Goal: Information Seeking & Learning: Learn about a topic

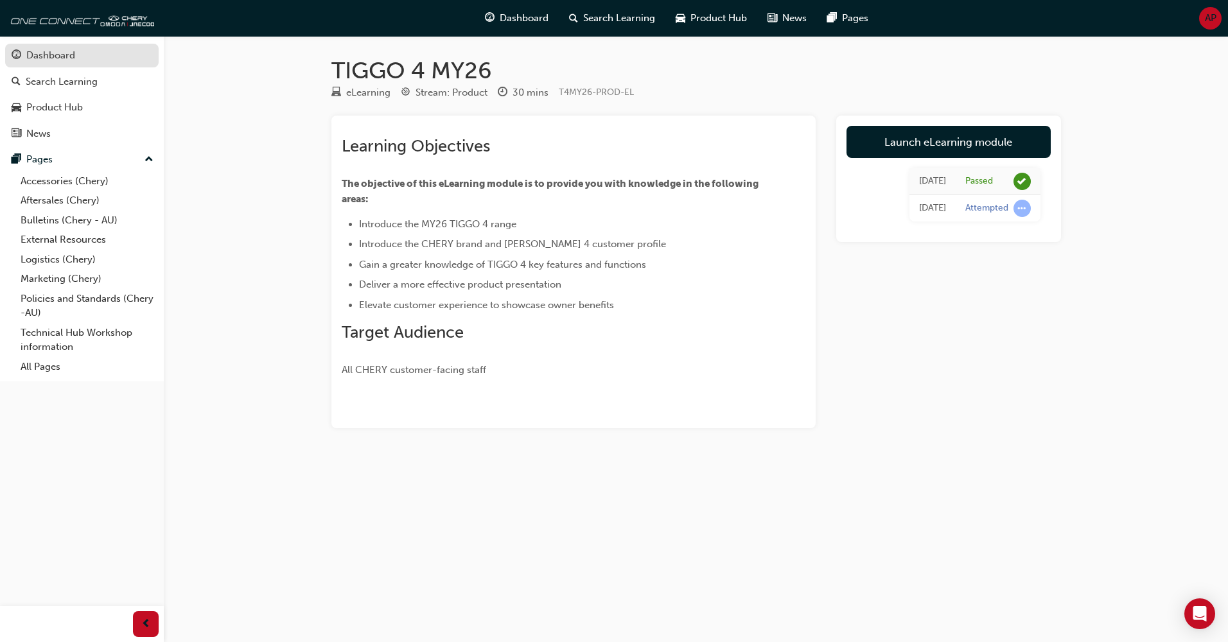
click at [37, 53] on div "Dashboard" at bounding box center [50, 55] width 49 height 15
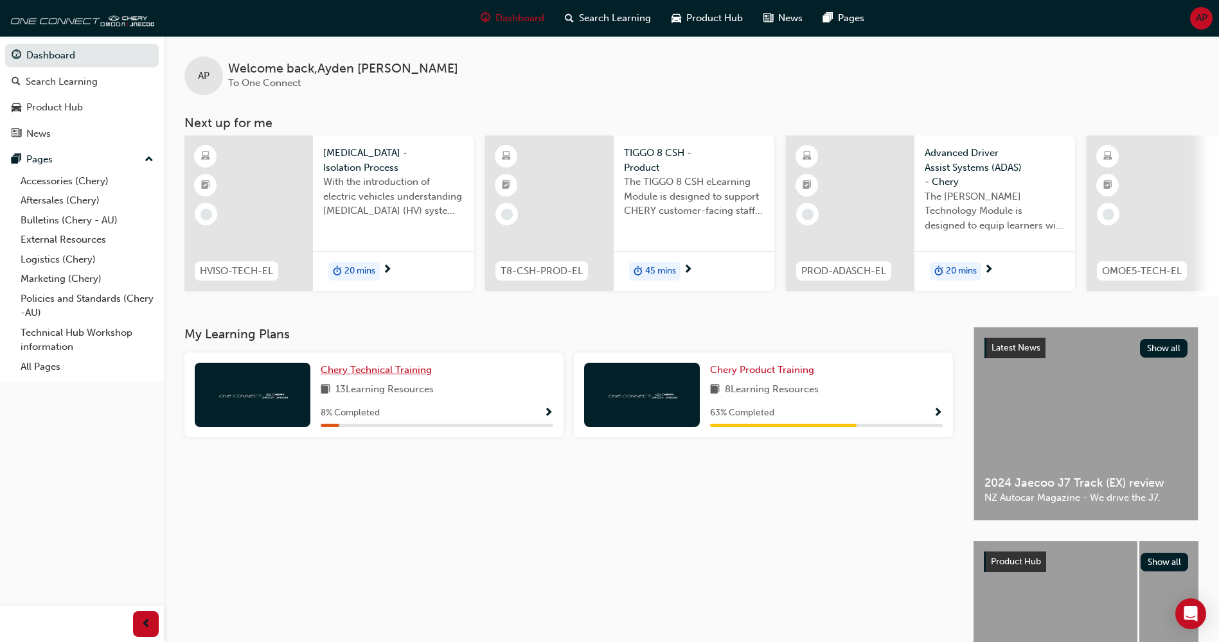
click at [349, 373] on span "Chery Technical Training" at bounding box center [376, 370] width 111 height 12
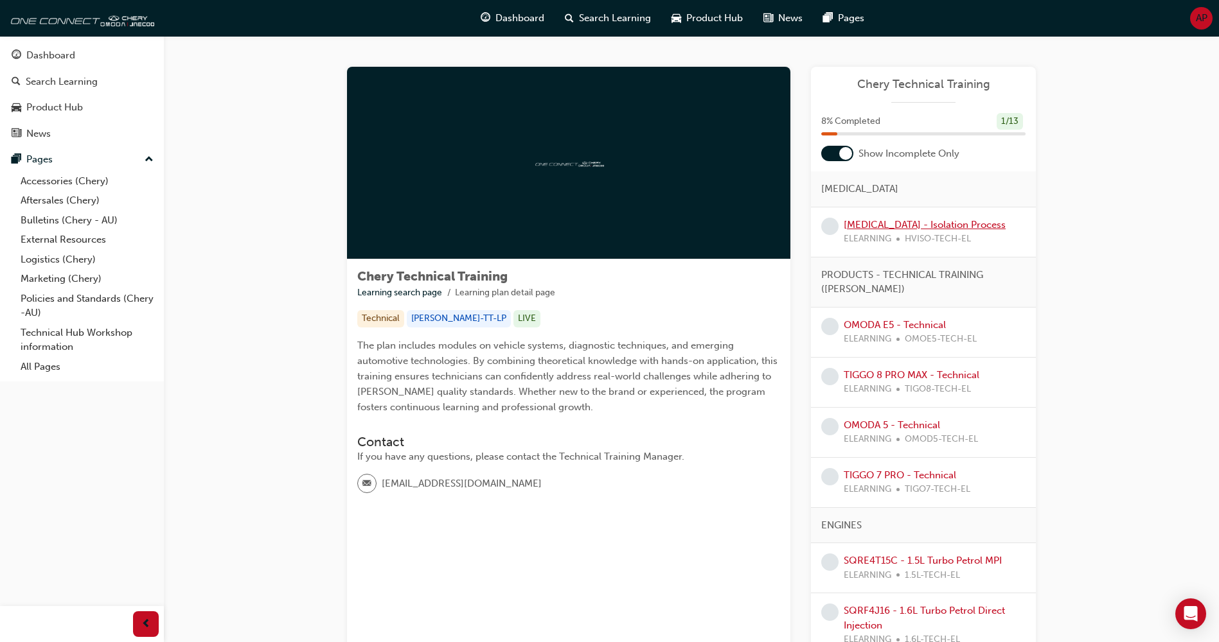
click at [868, 226] on link "HIGH VOLTAGE - Isolation Process" at bounding box center [924, 225] width 162 height 12
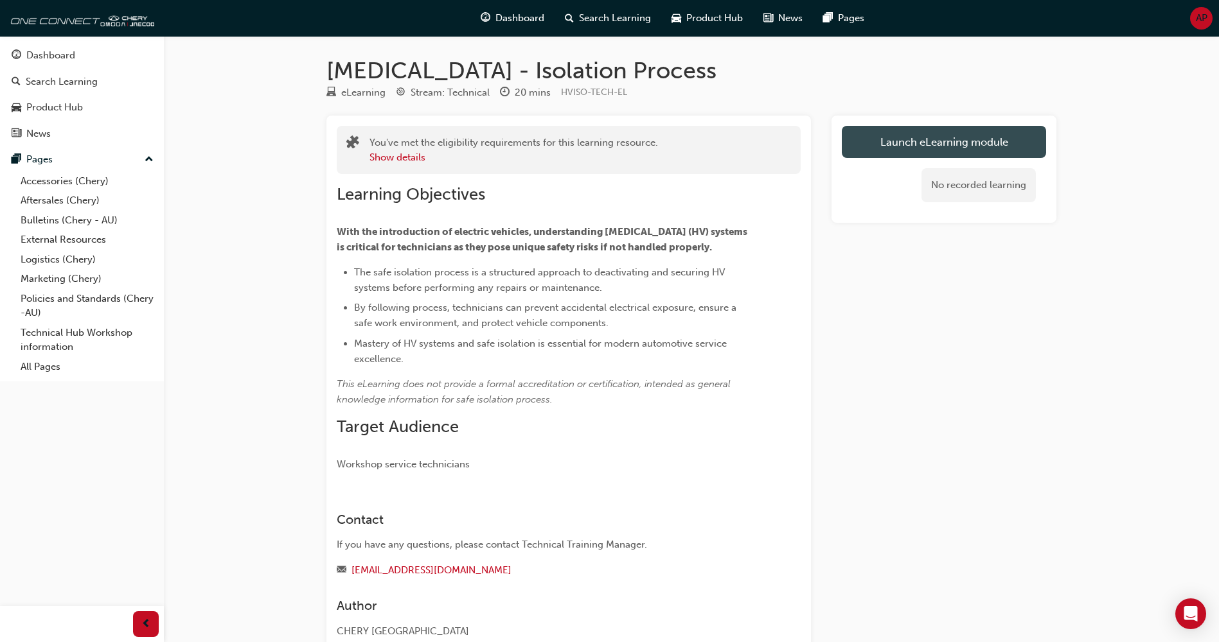
click at [897, 152] on link "Launch eLearning module" at bounding box center [944, 142] width 204 height 32
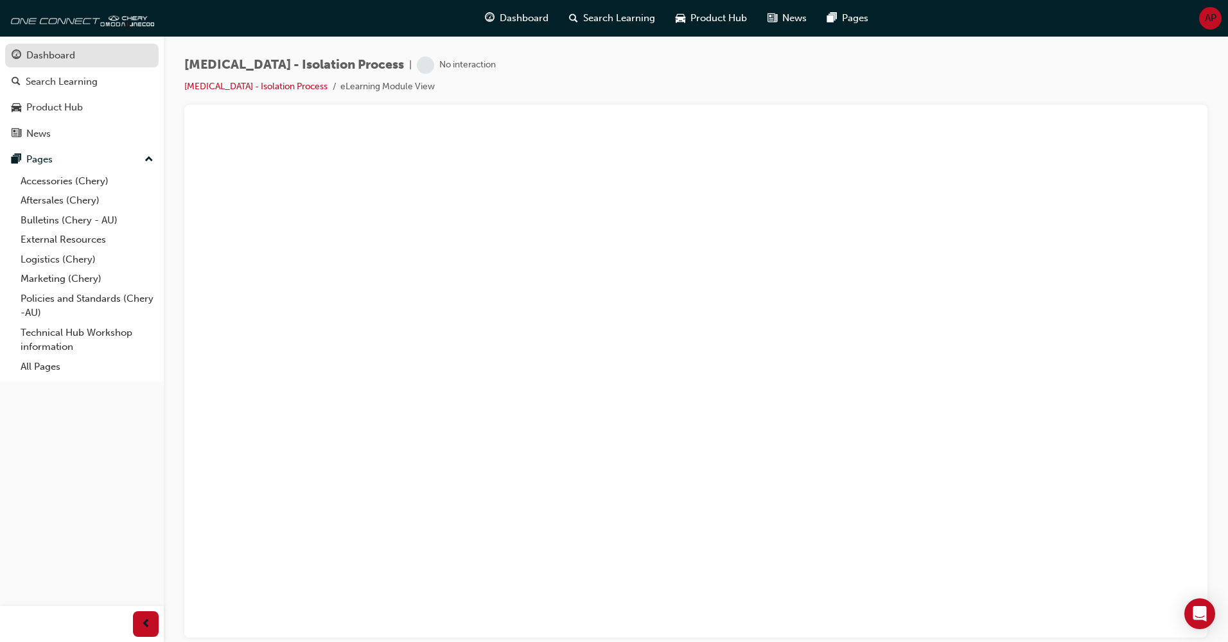
click at [59, 57] on div "Dashboard" at bounding box center [50, 55] width 49 height 15
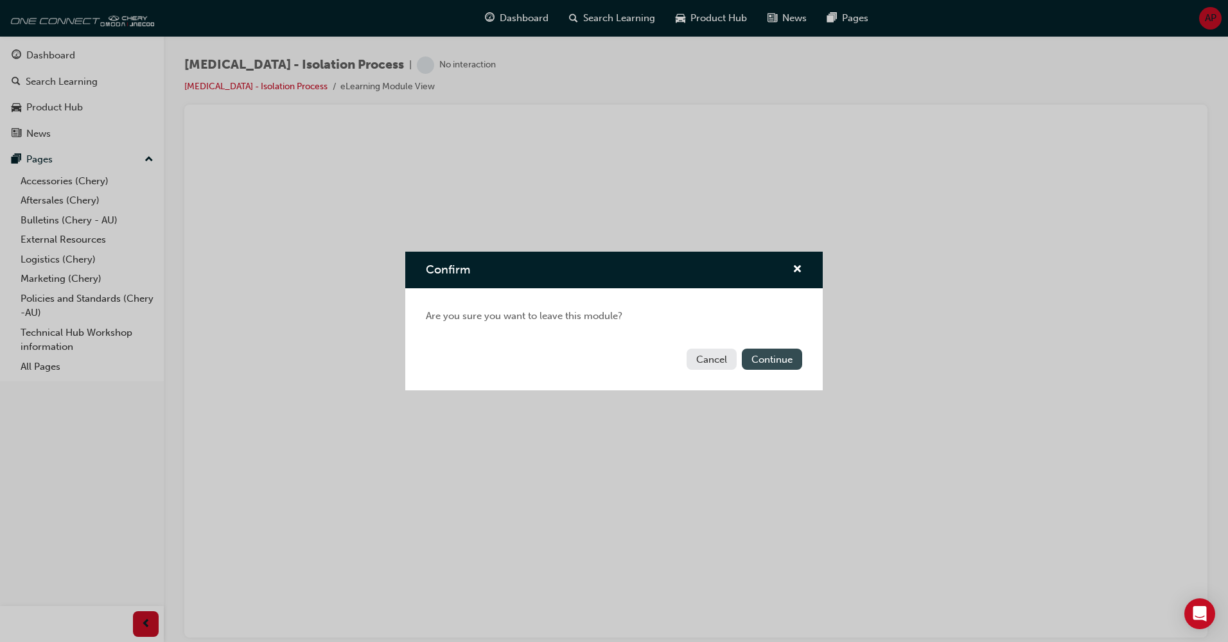
click at [761, 364] on button "Continue" at bounding box center [772, 359] width 60 height 21
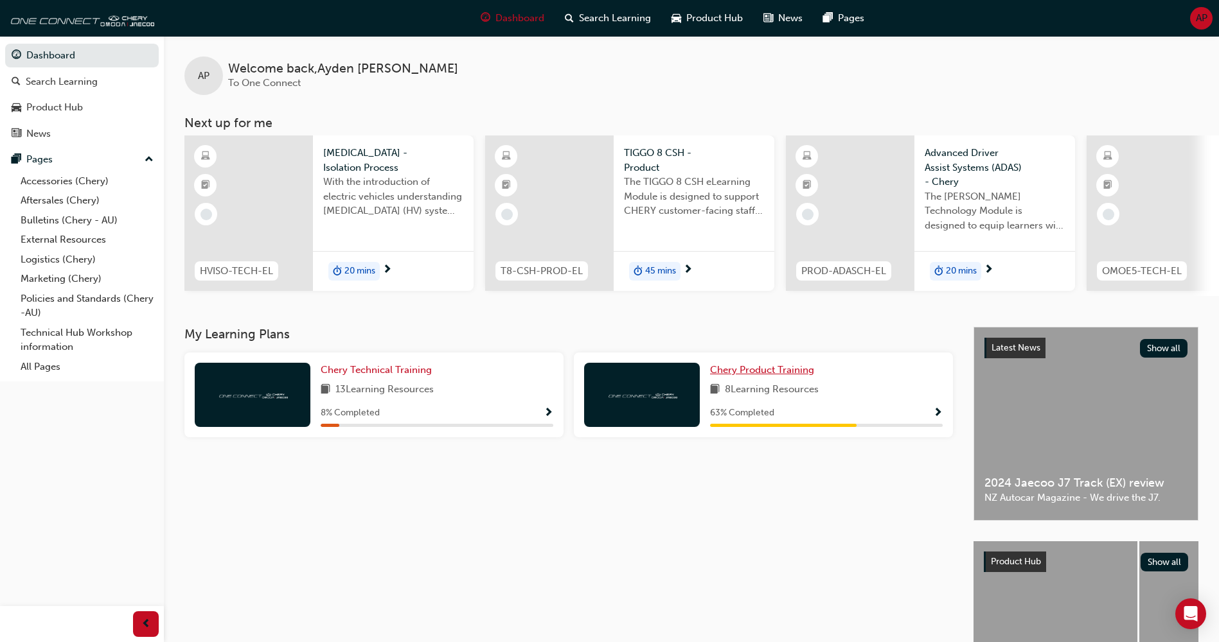
click at [764, 369] on link "Chery Product Training" at bounding box center [764, 370] width 109 height 15
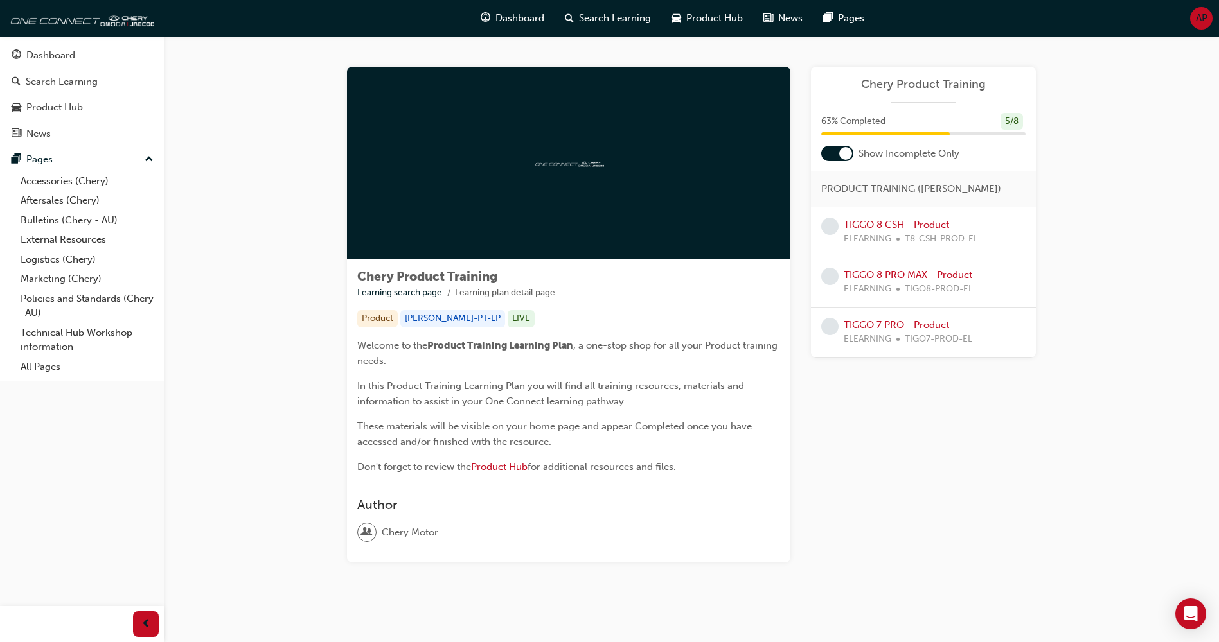
click at [896, 224] on link "TIGGO 8 CSH - Product" at bounding box center [895, 225] width 105 height 12
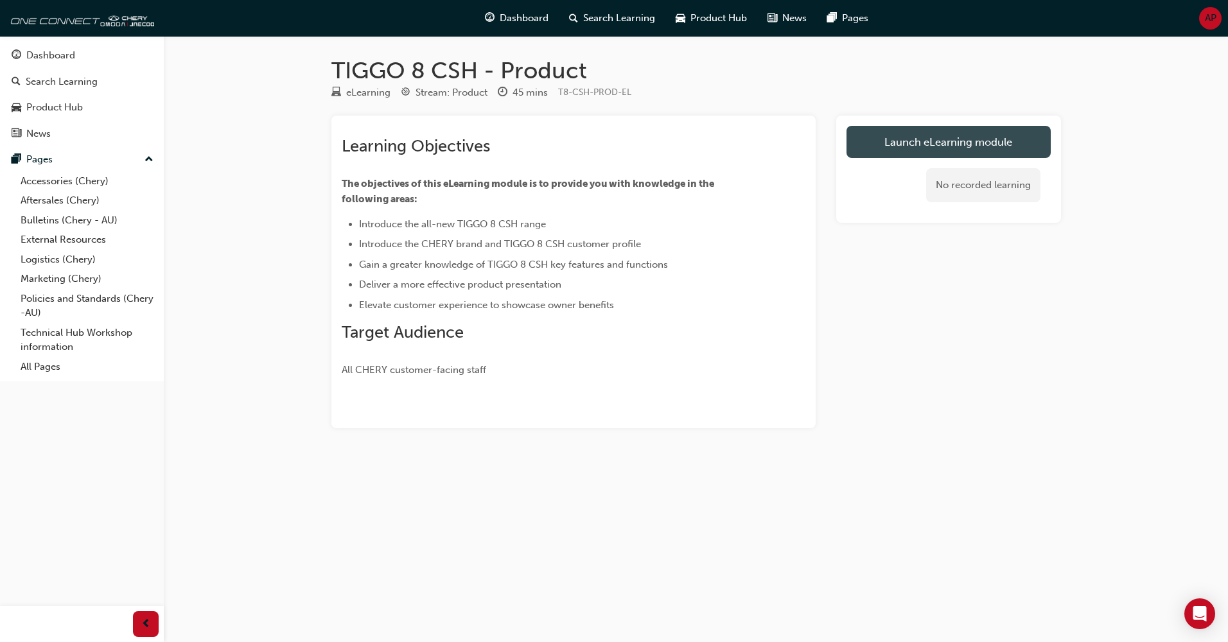
click at [892, 147] on link "Launch eLearning module" at bounding box center [949, 142] width 204 height 32
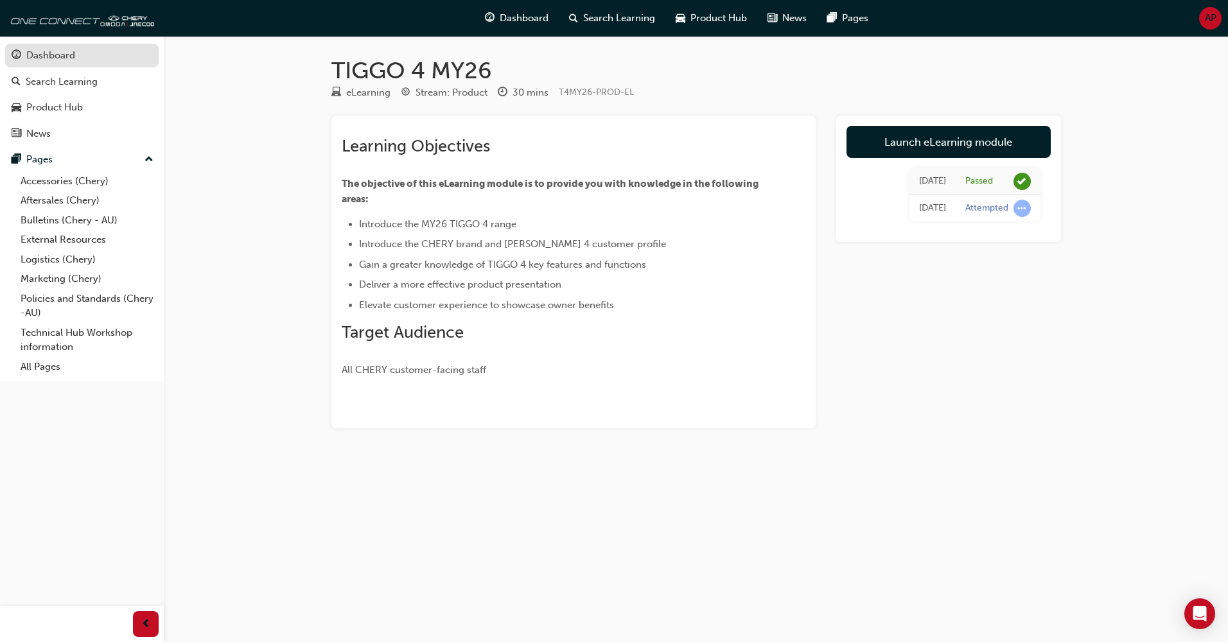
click at [75, 52] on div "Dashboard" at bounding box center [50, 55] width 49 height 15
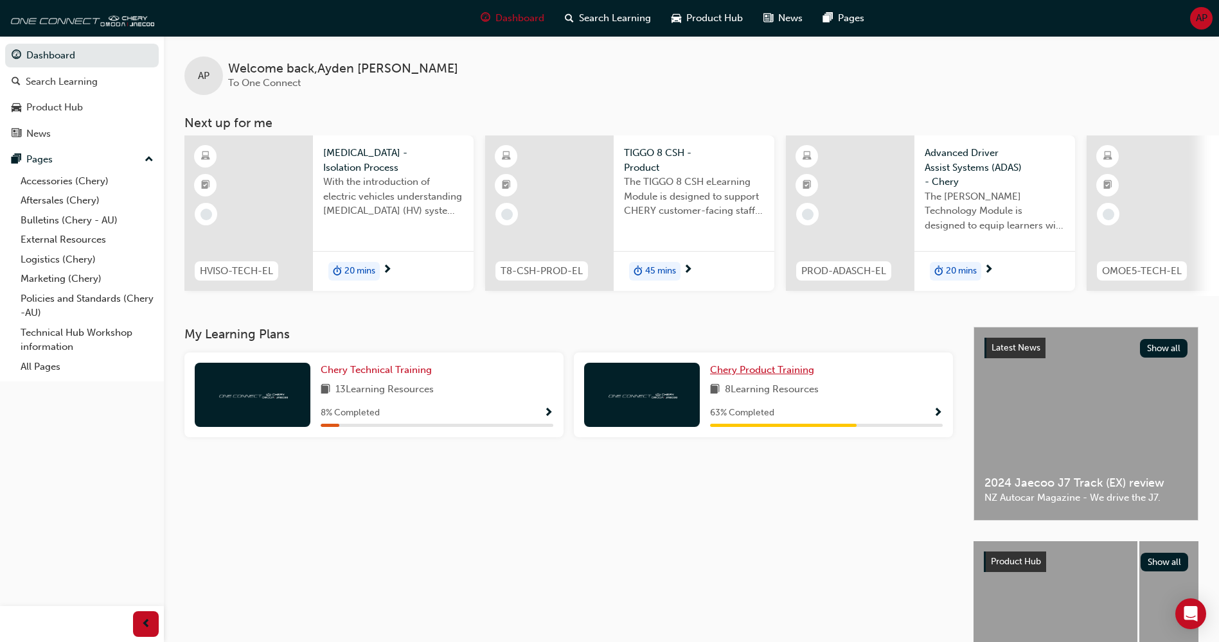
click at [717, 374] on span "Chery Product Training" at bounding box center [762, 370] width 104 height 12
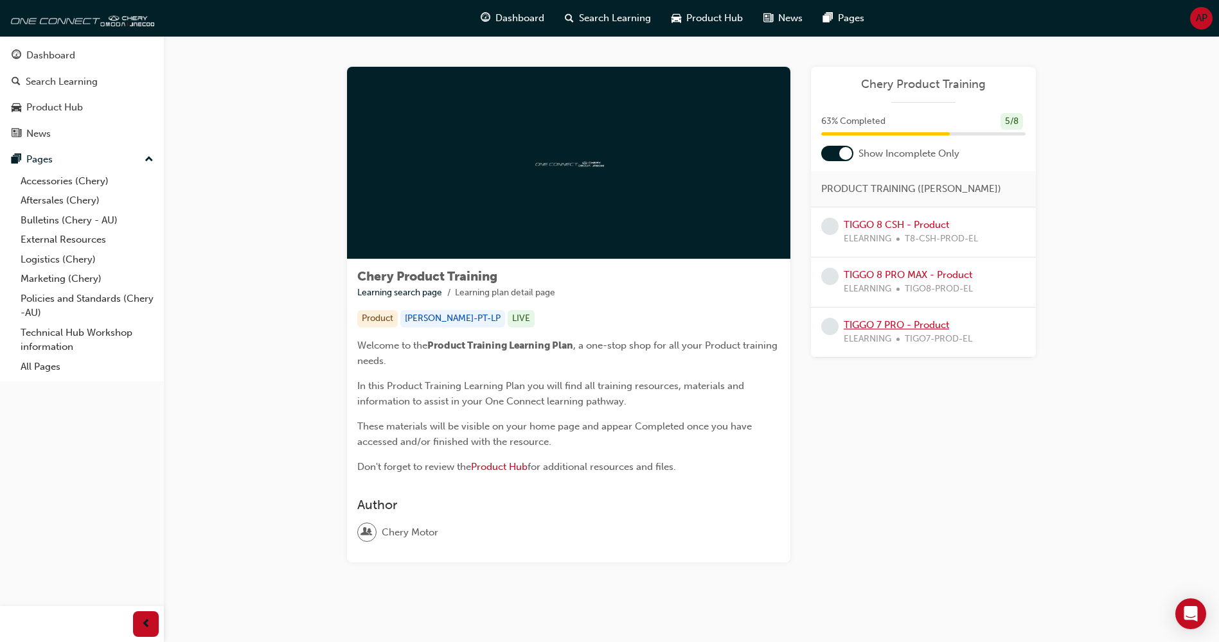
click at [899, 319] on link "TIGGO 7 PRO - Product" at bounding box center [895, 325] width 105 height 12
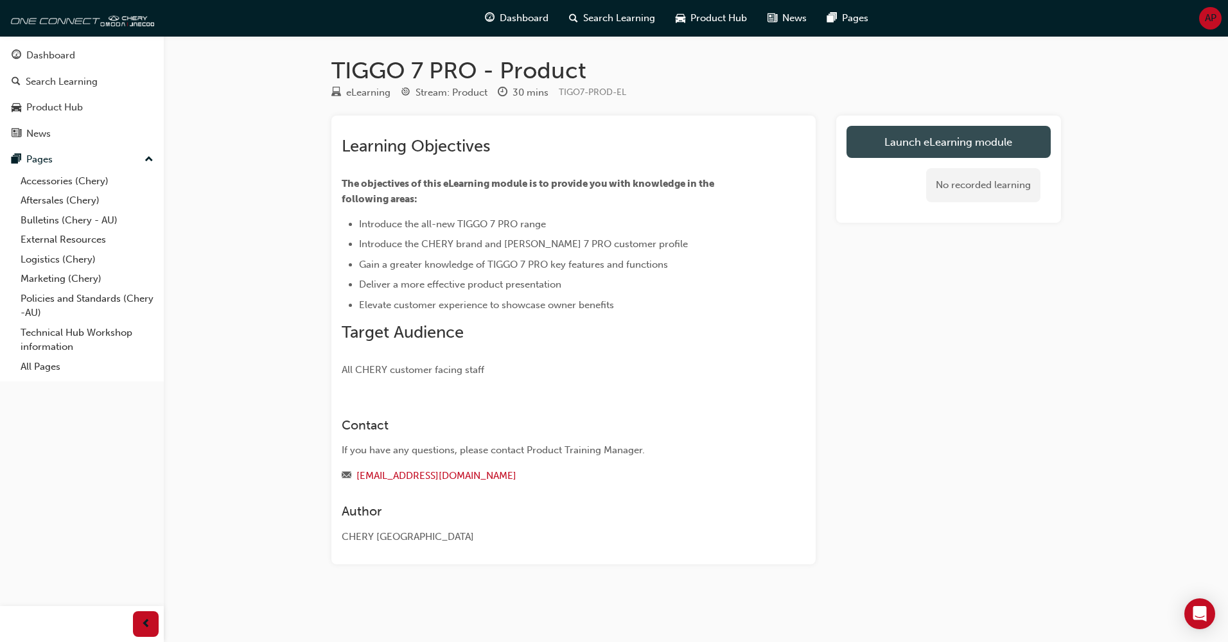
click at [903, 142] on link "Launch eLearning module" at bounding box center [949, 142] width 204 height 32
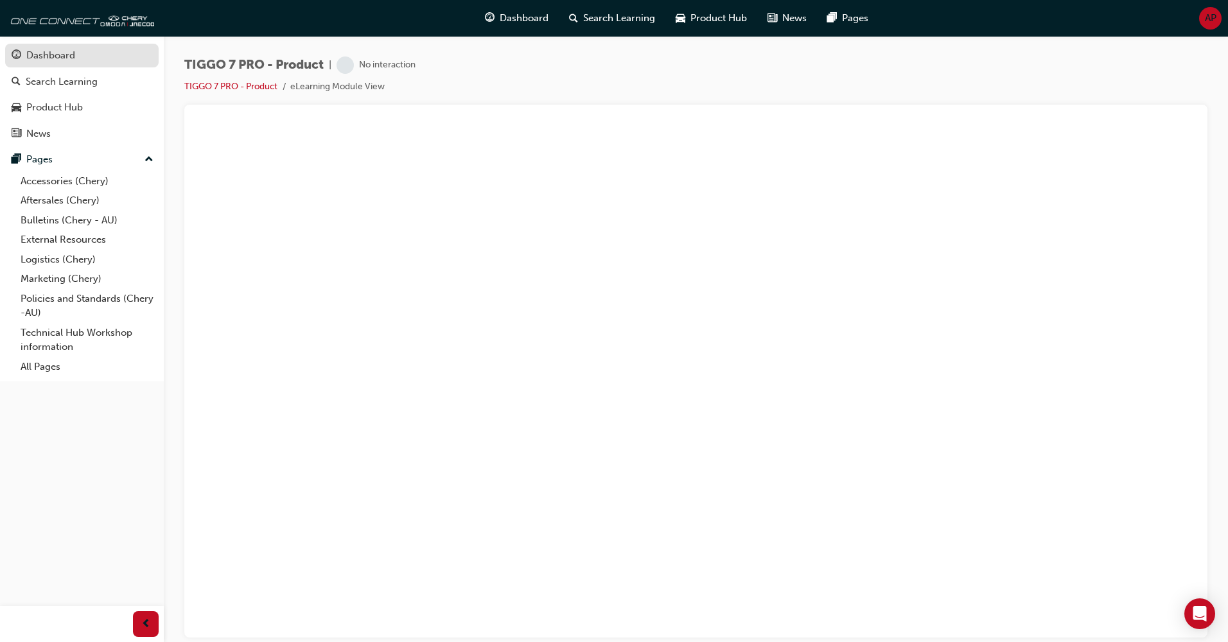
click at [44, 65] on link "Dashboard" at bounding box center [82, 56] width 154 height 24
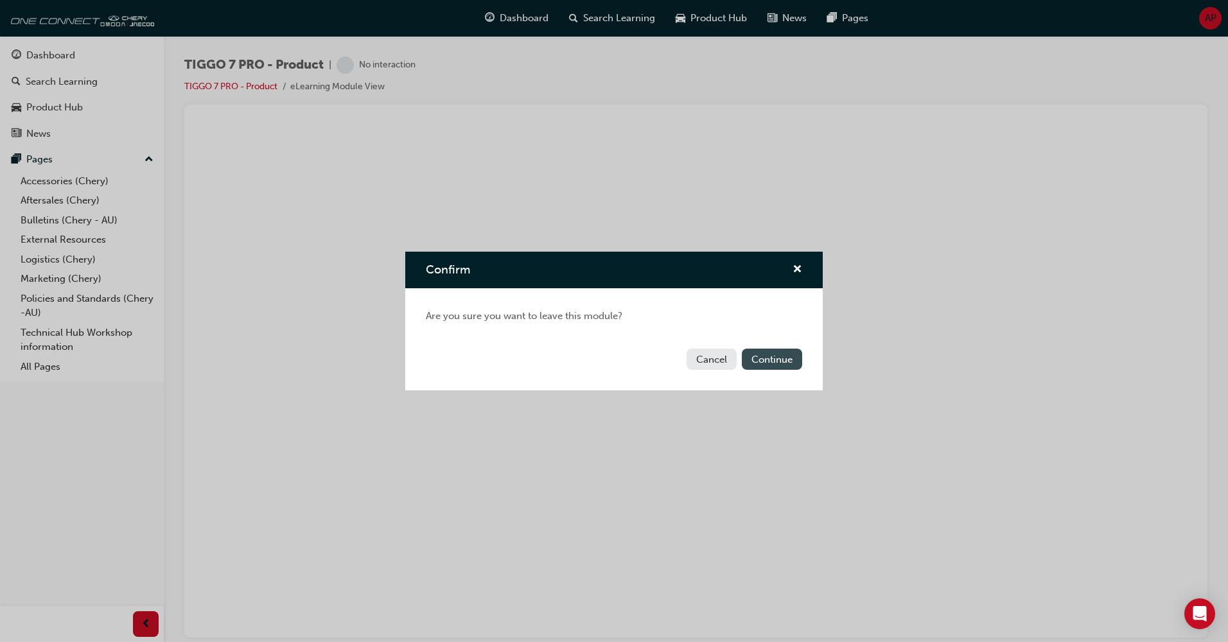
click at [768, 355] on button "Continue" at bounding box center [772, 359] width 60 height 21
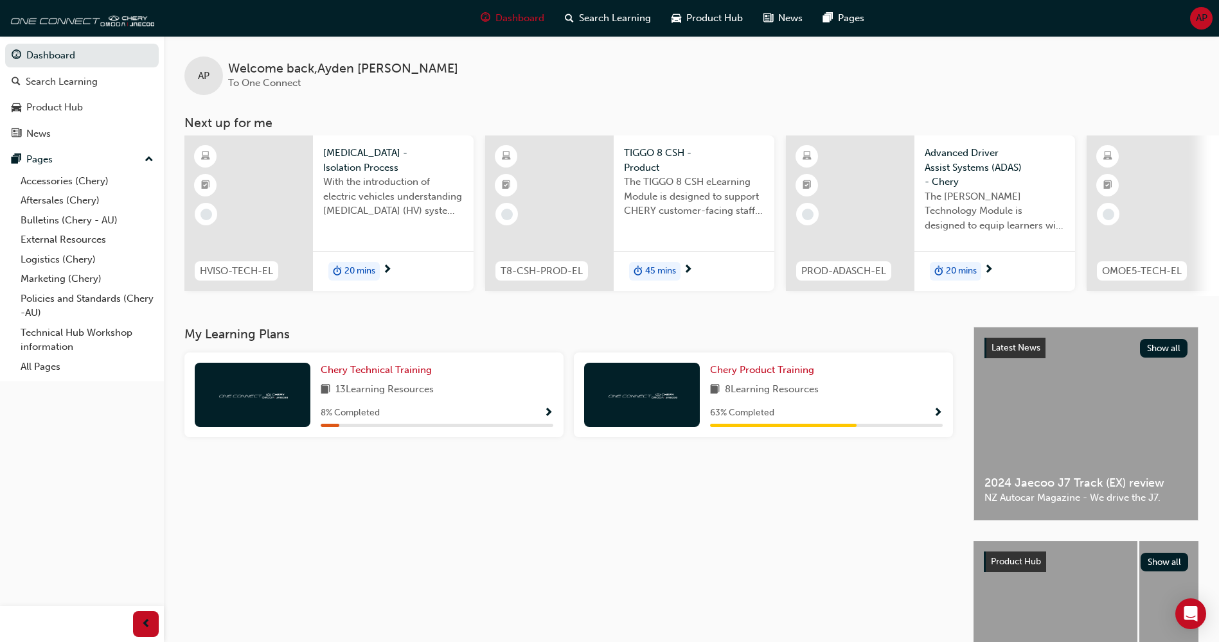
click at [386, 245] on div "HIGH VOLTAGE - Isolation Process With the introduction of electric vehicles und…" at bounding box center [393, 213] width 161 height 155
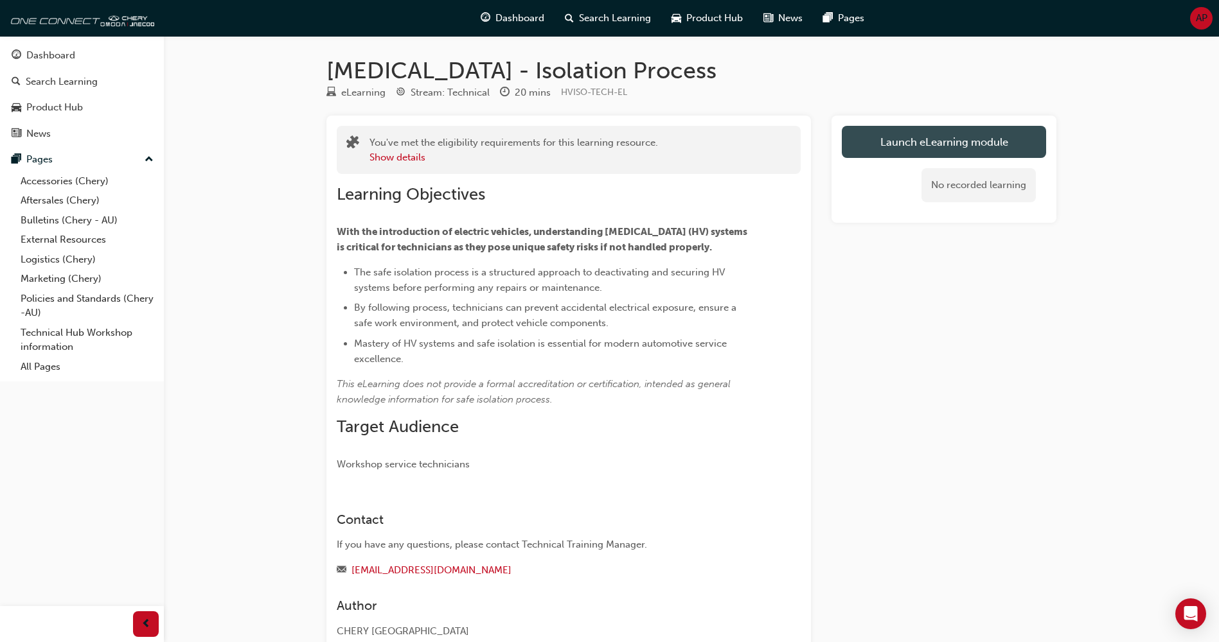
click at [905, 133] on link "Launch eLearning module" at bounding box center [944, 142] width 204 height 32
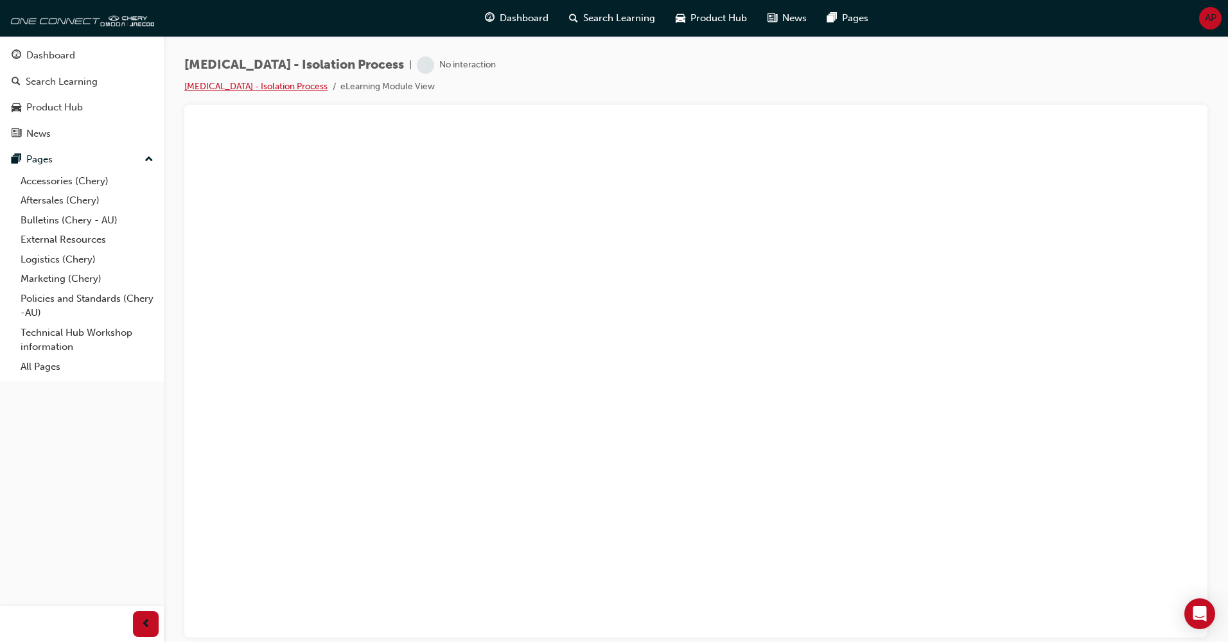
click at [282, 87] on link "HIGH VOLTAGE - Isolation Process" at bounding box center [255, 86] width 143 height 11
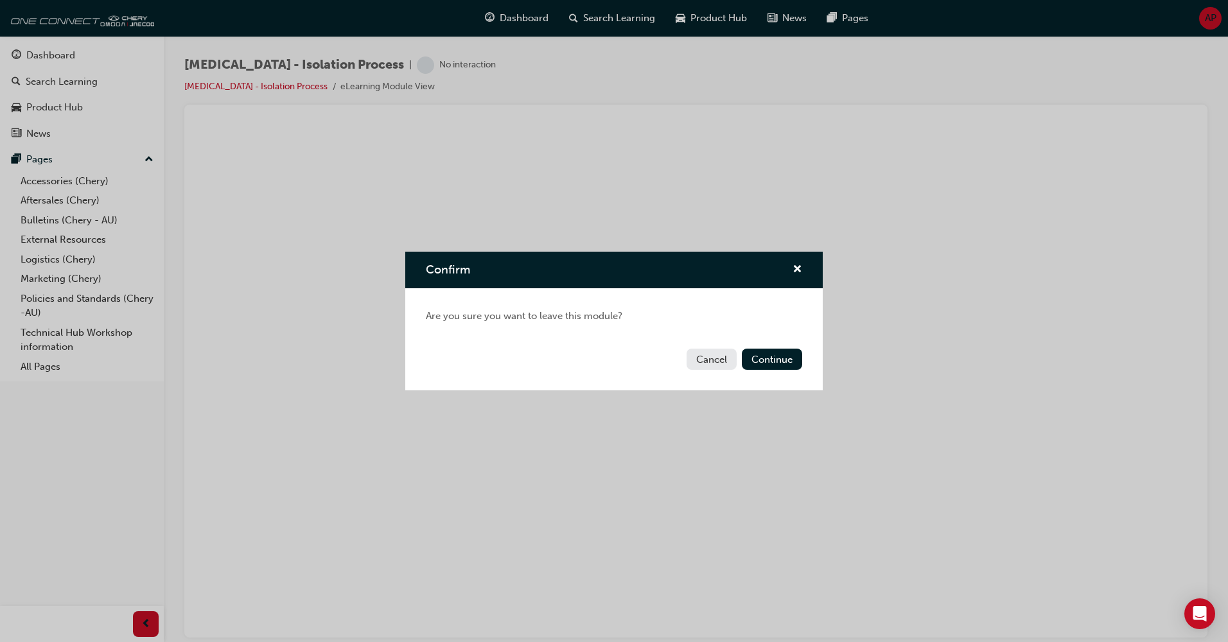
click at [710, 353] on button "Cancel" at bounding box center [712, 359] width 50 height 21
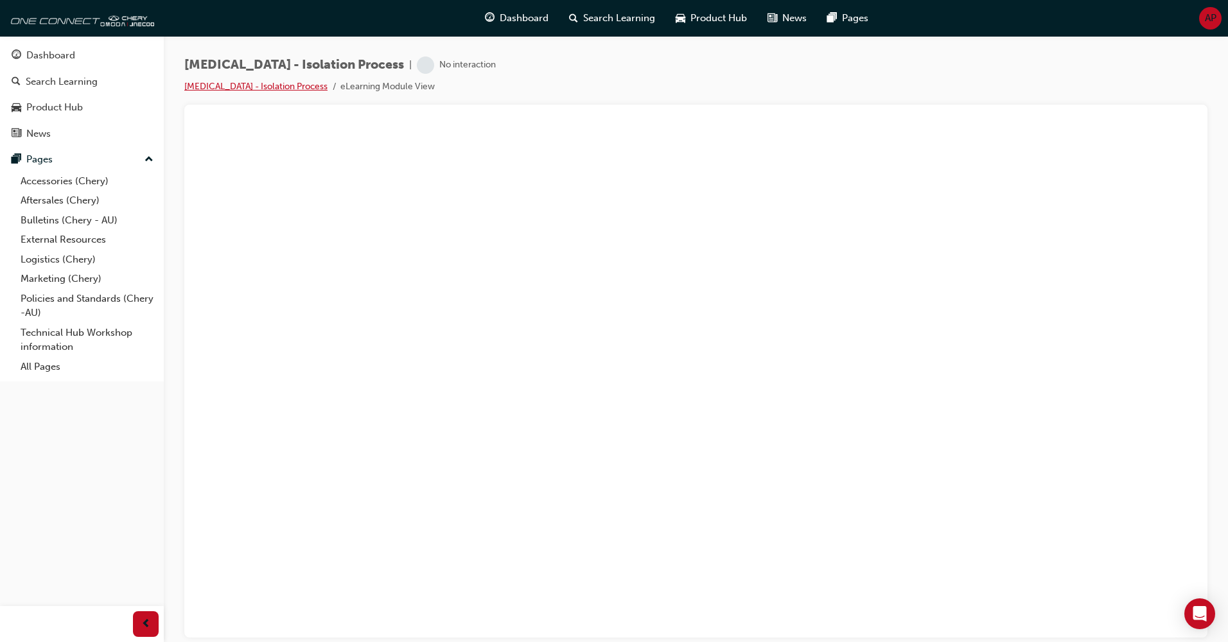
click at [252, 83] on link "HIGH VOLTAGE - Isolation Process" at bounding box center [255, 86] width 143 height 11
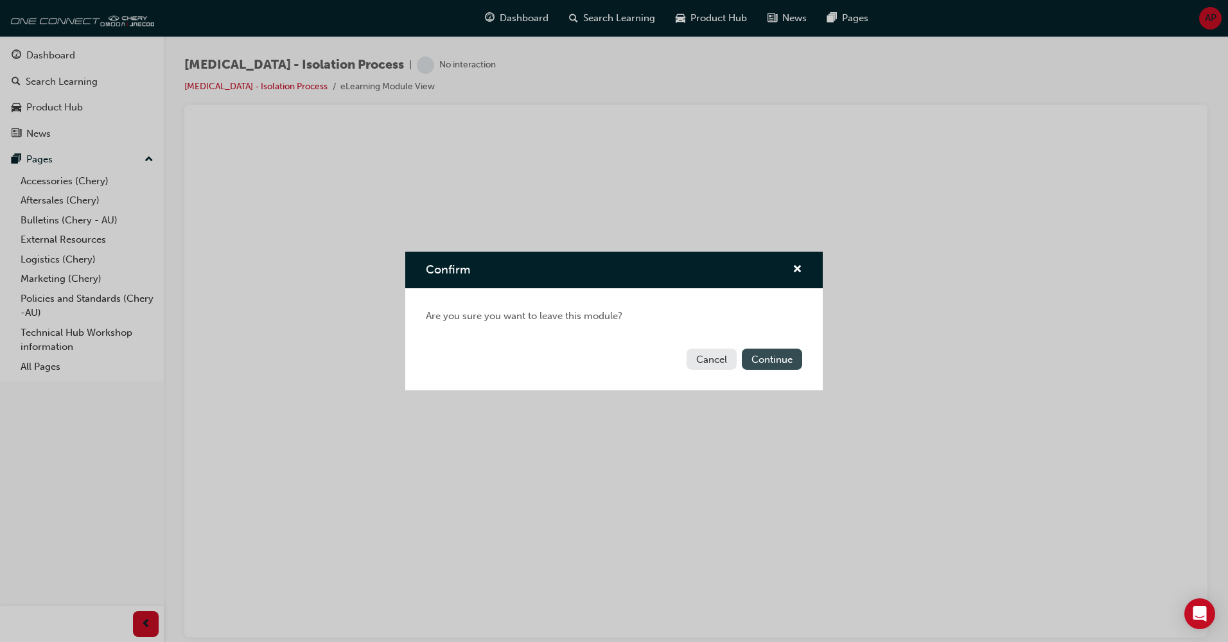
click at [772, 351] on button "Continue" at bounding box center [772, 359] width 60 height 21
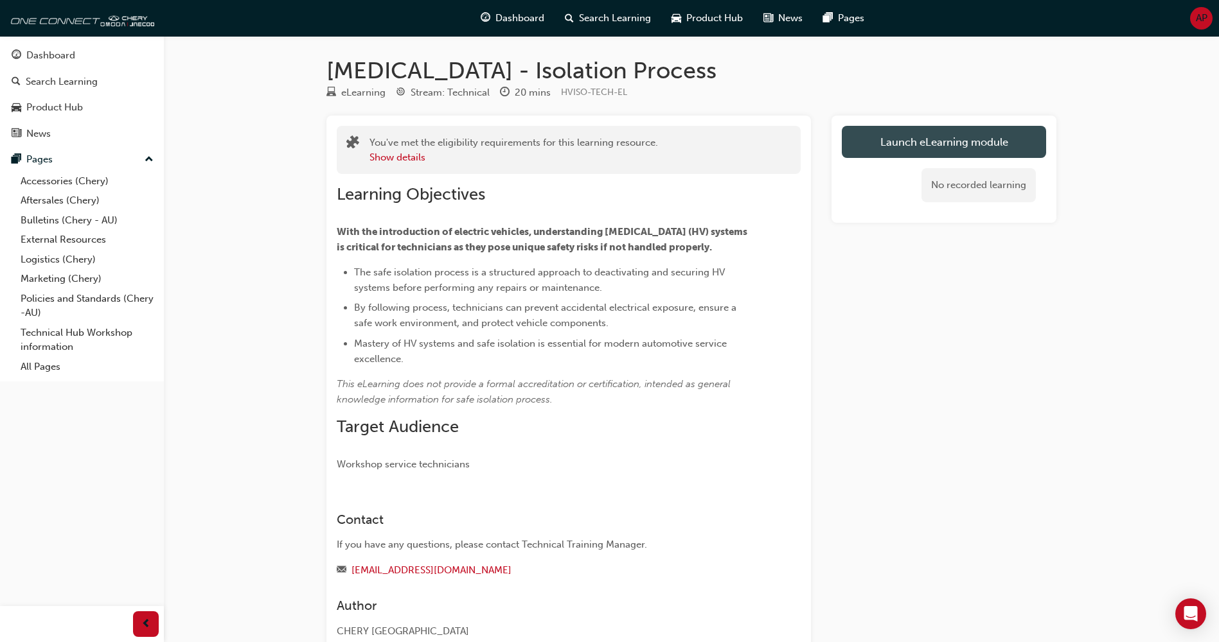
click at [884, 152] on link "Launch eLearning module" at bounding box center [944, 142] width 204 height 32
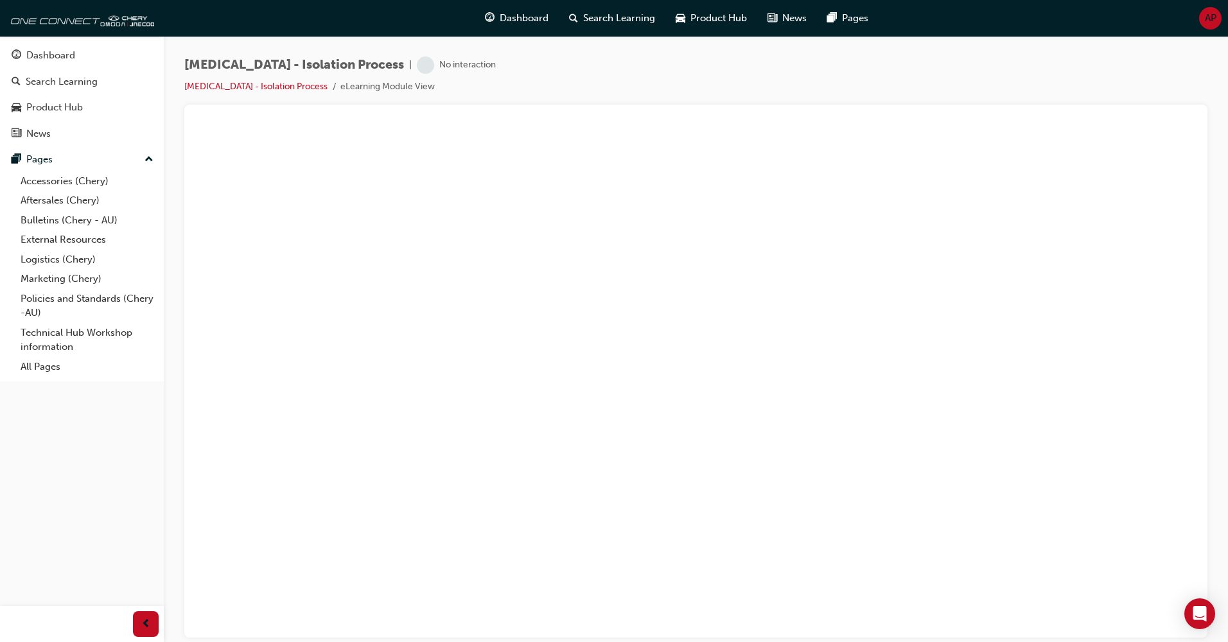
click at [145, 157] on span "up-icon" at bounding box center [149, 160] width 9 height 17
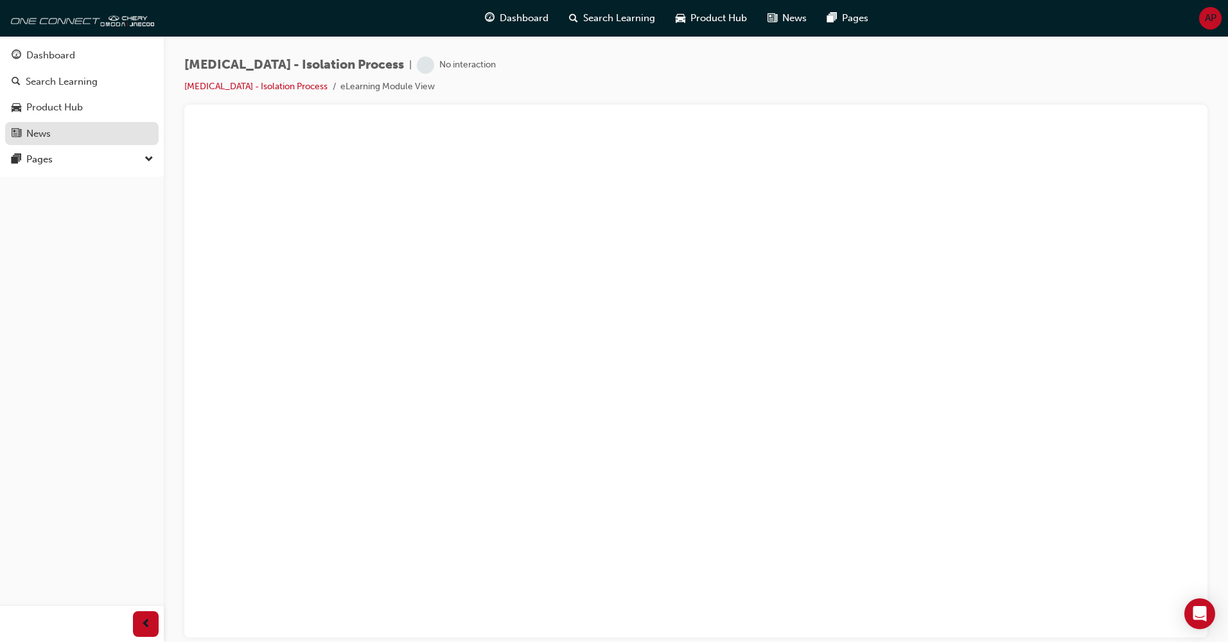
click at [57, 141] on link "News" at bounding box center [82, 134] width 154 height 24
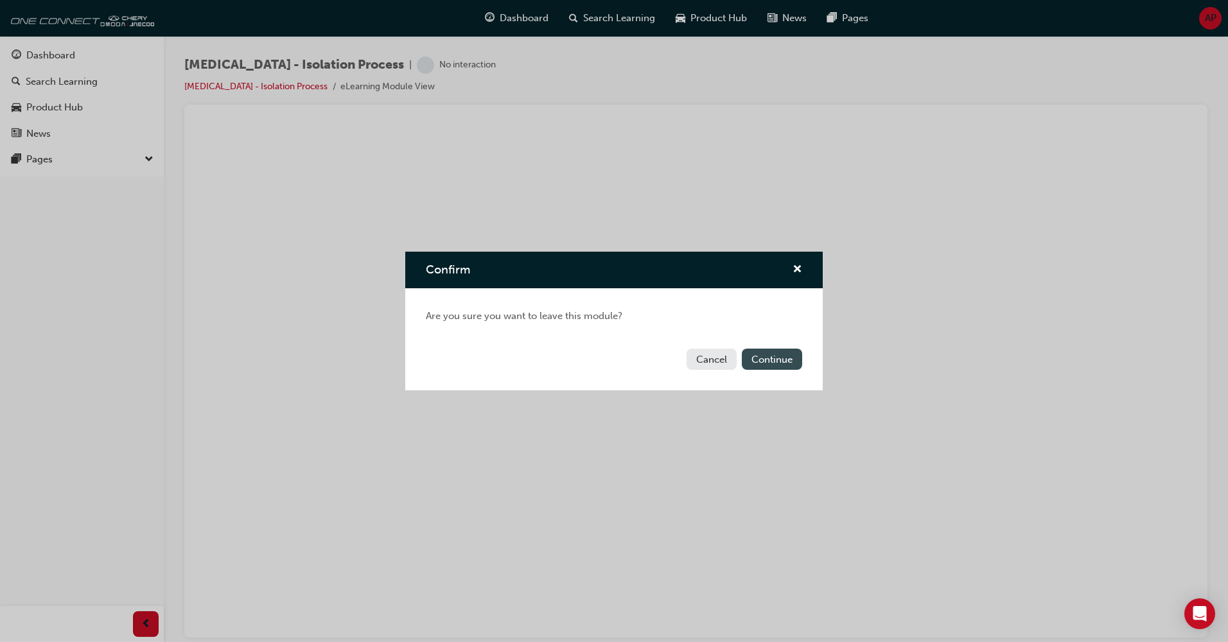
click at [752, 356] on button "Continue" at bounding box center [772, 359] width 60 height 21
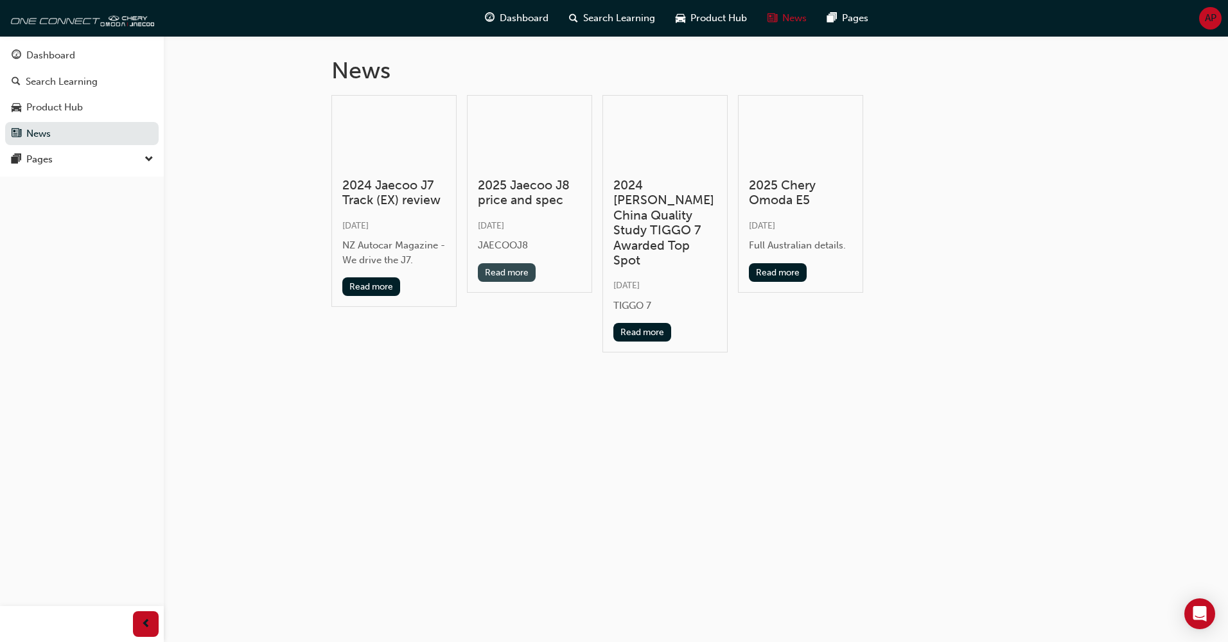
click at [512, 273] on button "Read more" at bounding box center [507, 272] width 58 height 19
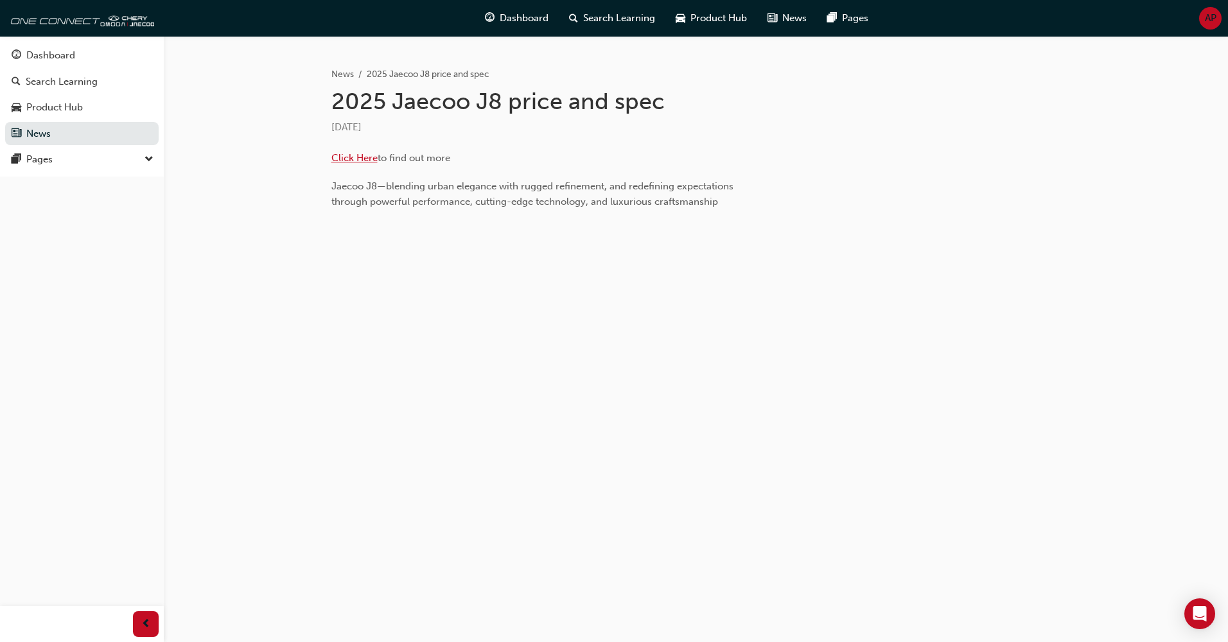
click at [348, 153] on span "Click Here" at bounding box center [354, 158] width 46 height 12
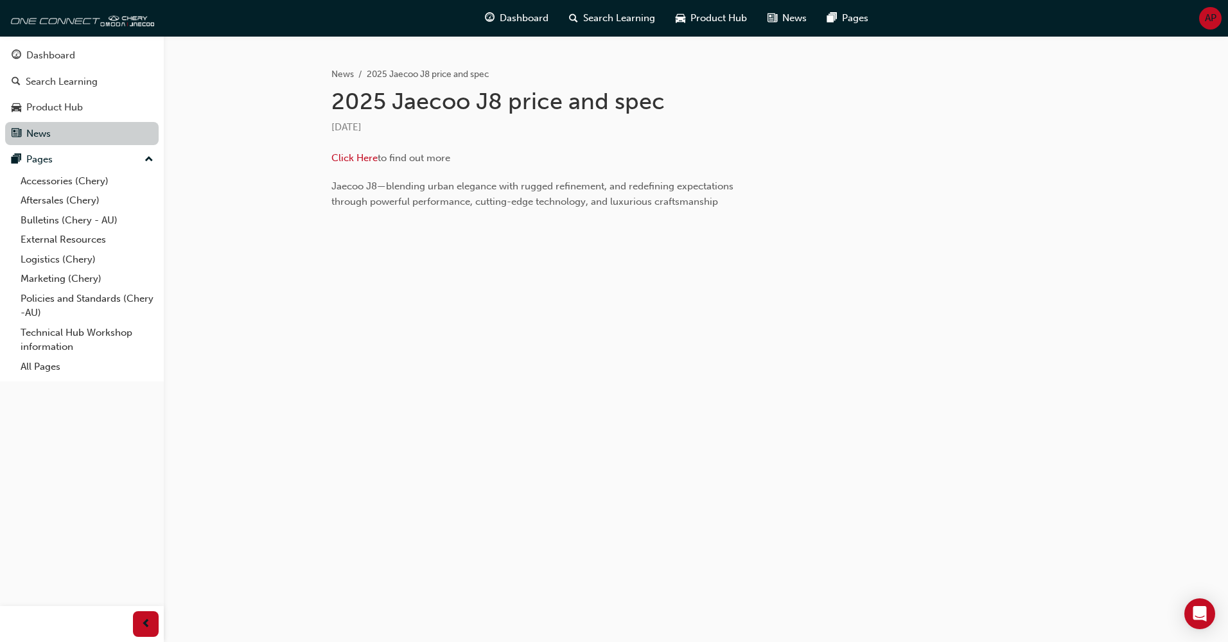
click at [37, 132] on link "News" at bounding box center [82, 134] width 154 height 24
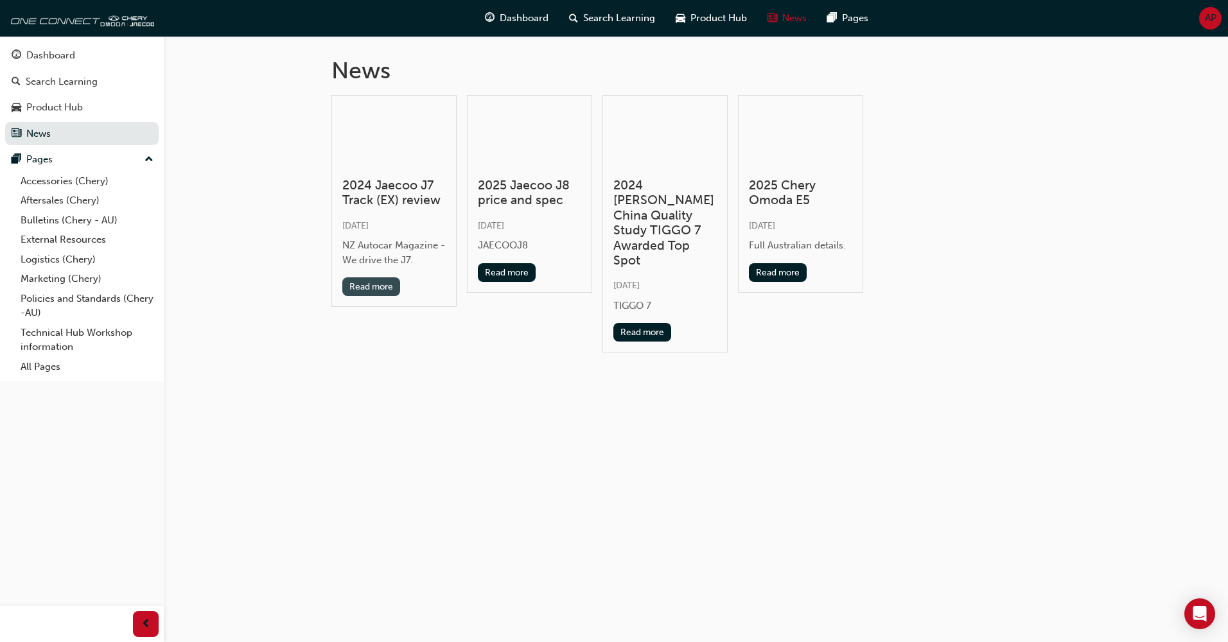
click at [366, 290] on button "Read more" at bounding box center [371, 287] width 58 height 19
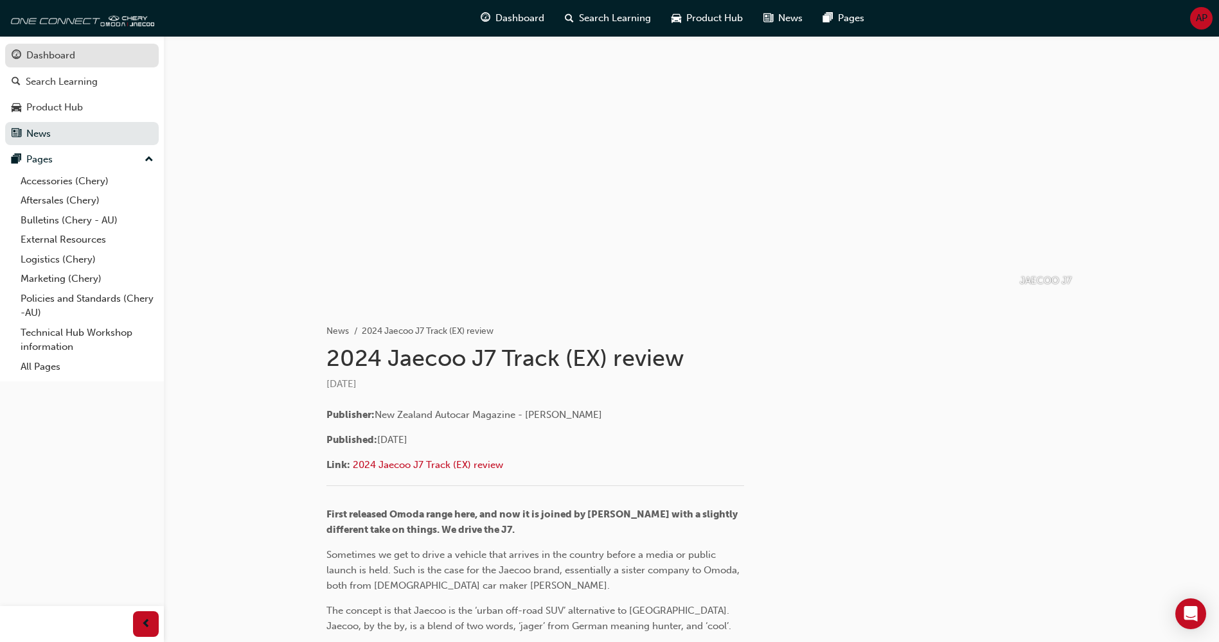
click at [37, 62] on div "Dashboard" at bounding box center [50, 55] width 49 height 15
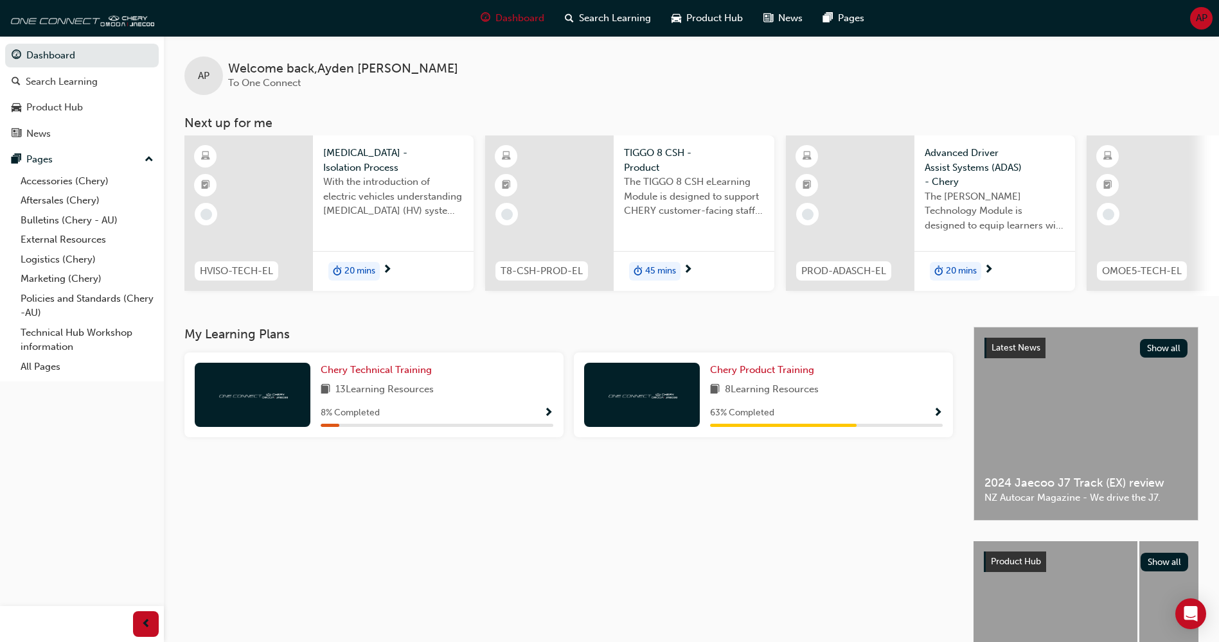
click at [660, 202] on span "The TIGGO 8 CSH eLearning Module is designed to support CHERY customer-facing s…" at bounding box center [694, 197] width 140 height 44
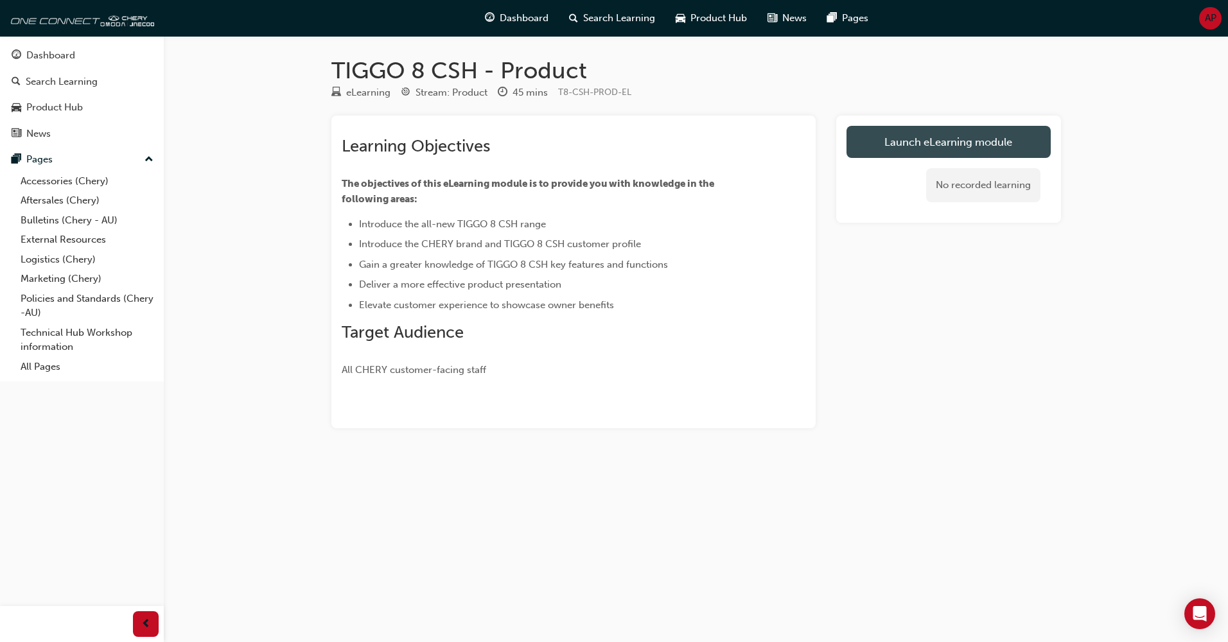
click at [894, 152] on link "Launch eLearning module" at bounding box center [949, 142] width 204 height 32
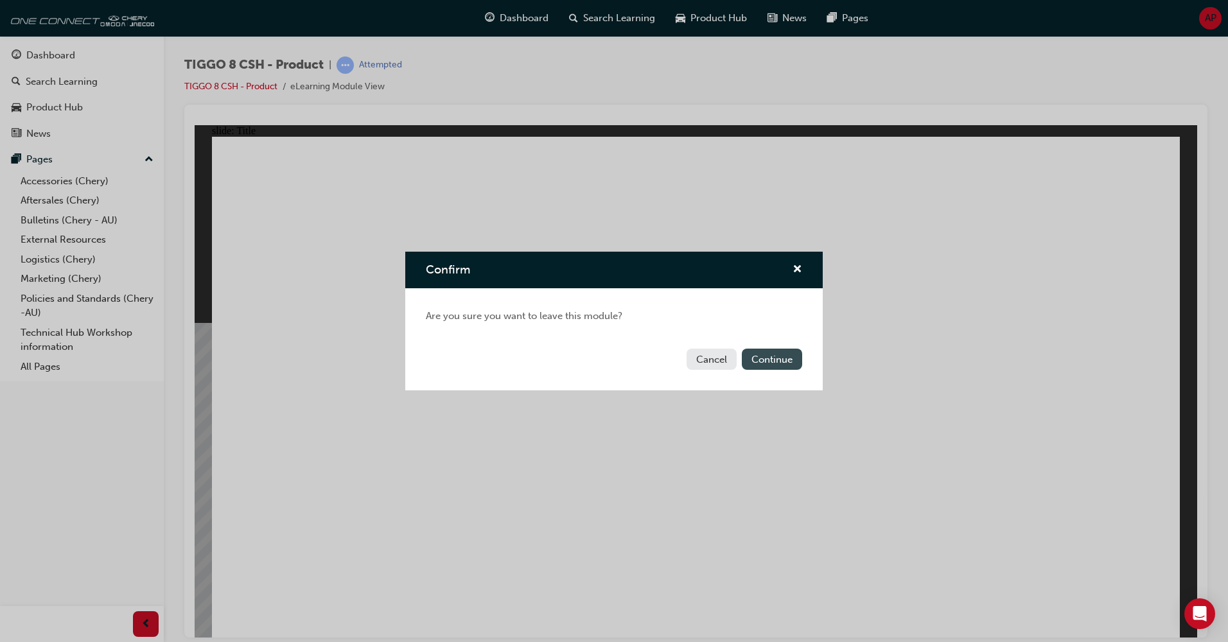
click at [773, 365] on button "Continue" at bounding box center [772, 359] width 60 height 21
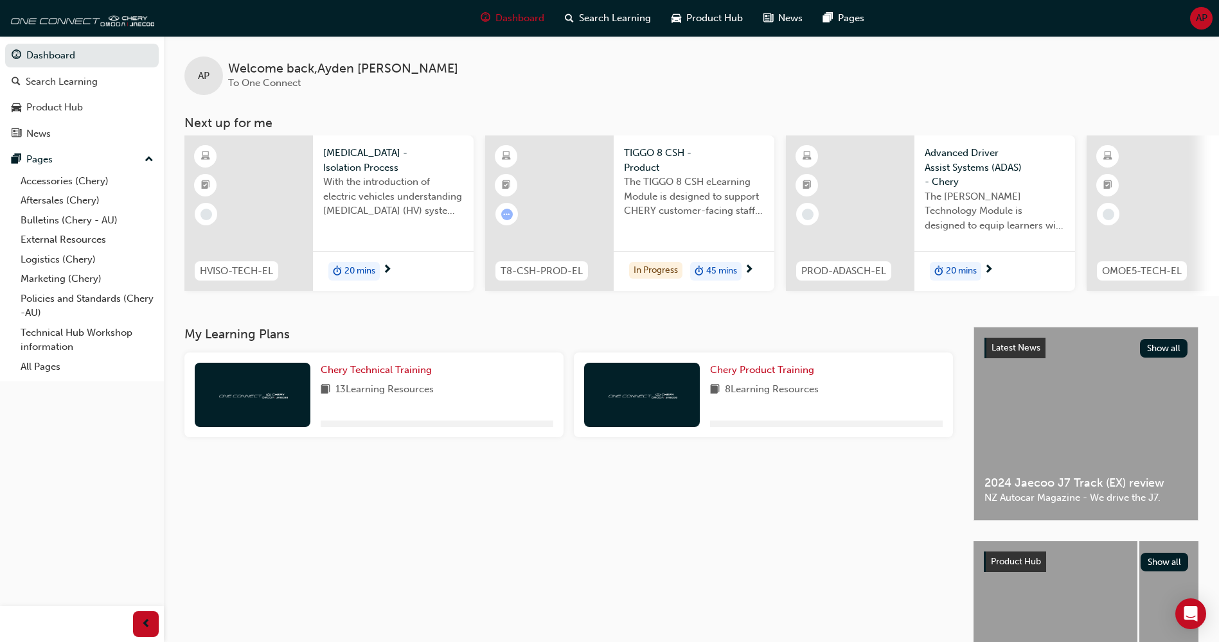
click at [348, 211] on span "With the introduction of electric vehicles understanding high voltage (HV) syst…" at bounding box center [393, 197] width 140 height 44
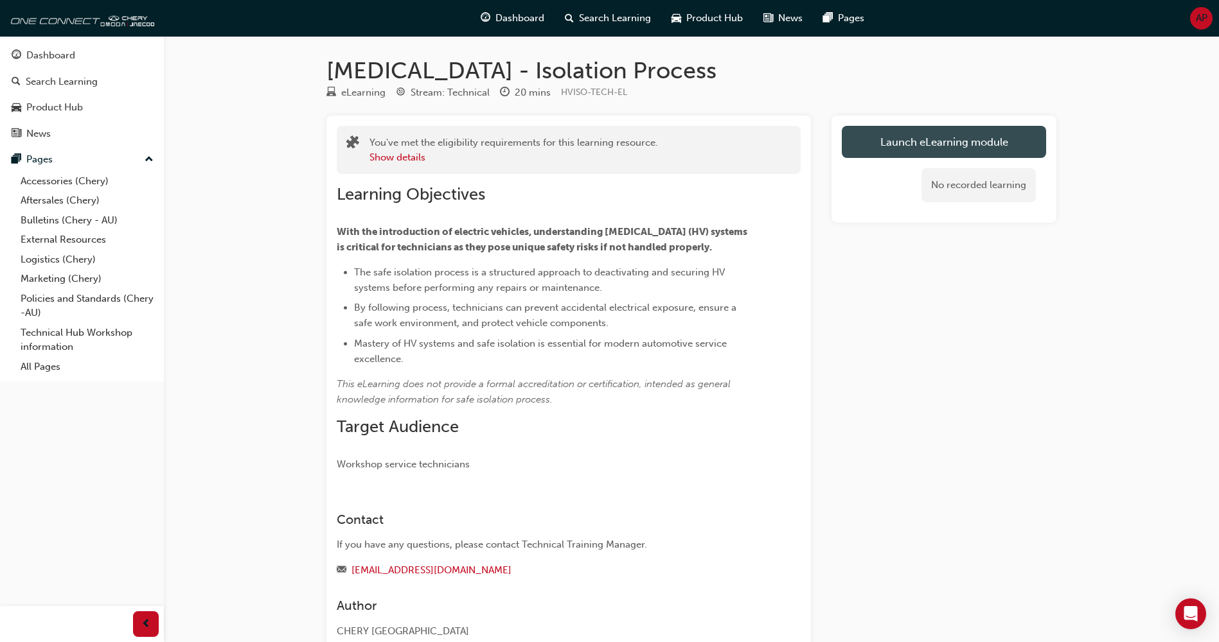
click at [884, 138] on link "Launch eLearning module" at bounding box center [944, 142] width 204 height 32
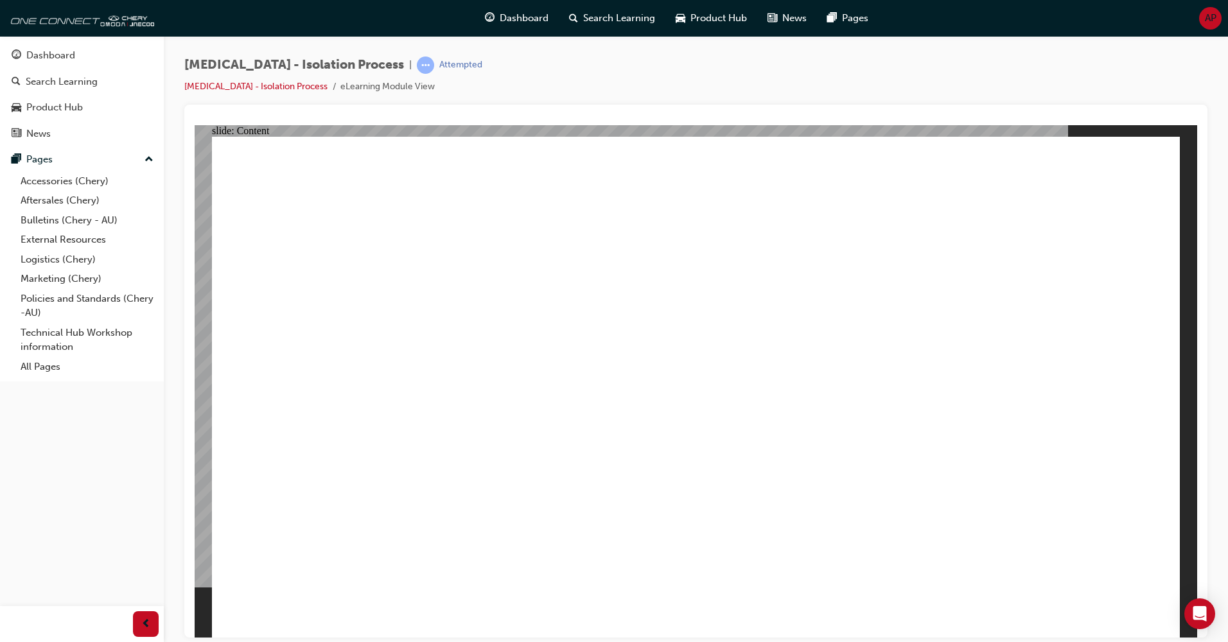
drag, startPoint x: 1073, startPoint y: 539, endPoint x: 1059, endPoint y: 486, distance: 54.7
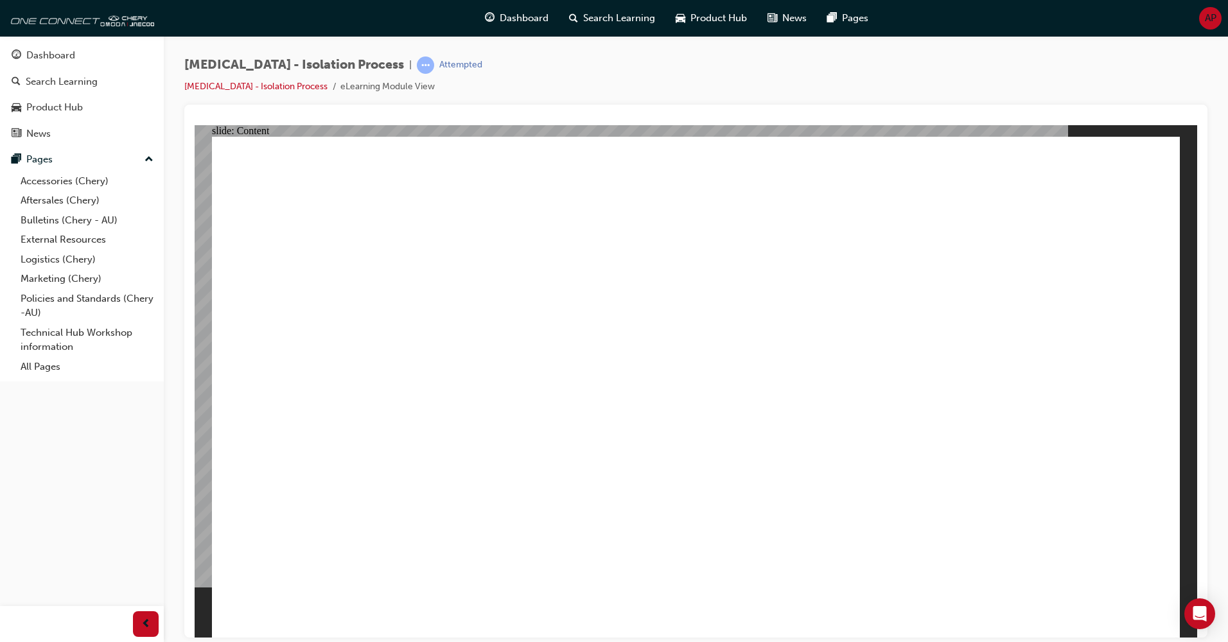
drag, startPoint x: 851, startPoint y: 397, endPoint x: 885, endPoint y: 400, distance: 33.5
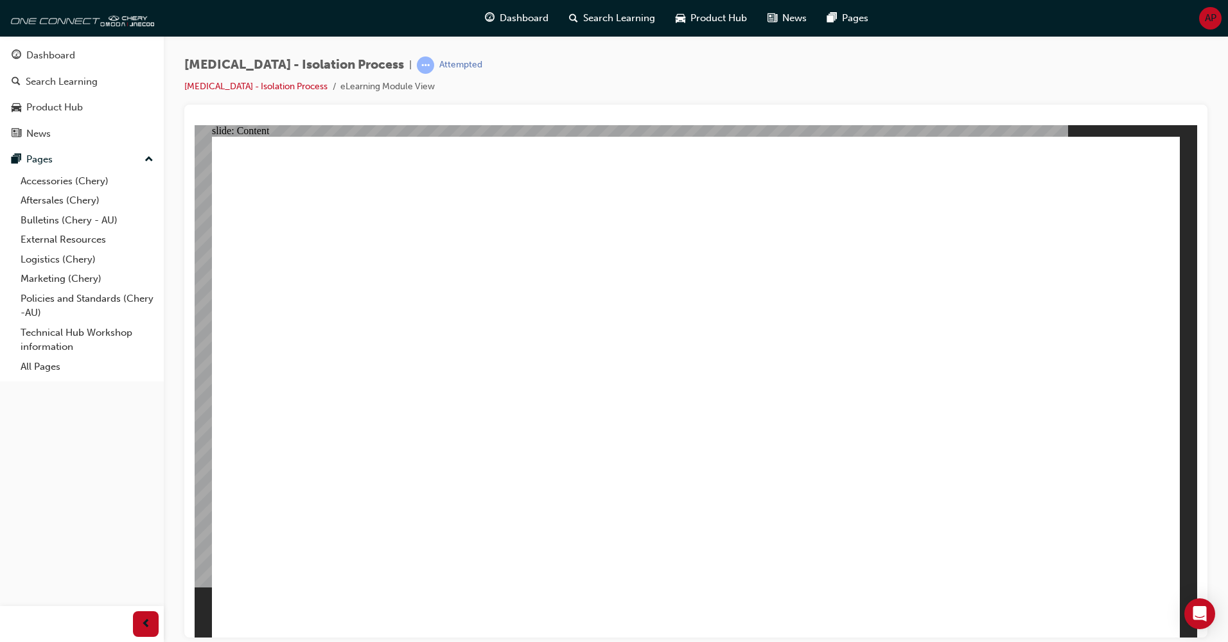
click at [1180, 382] on div "slide: Content Rectangle 1 Rectangle 1 Process Flowchart close.png Line 1 Group…" at bounding box center [696, 381] width 1003 height 513
drag, startPoint x: 349, startPoint y: 413, endPoint x: 342, endPoint y: 427, distance: 15.8
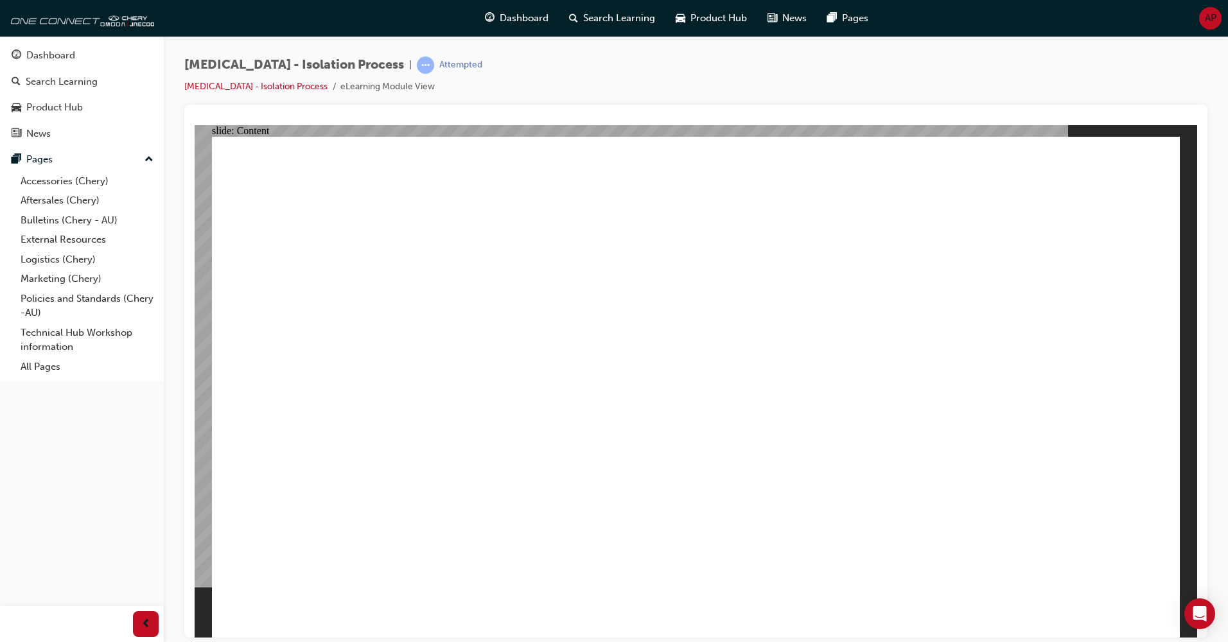
drag, startPoint x: 1102, startPoint y: 364, endPoint x: 1093, endPoint y: 522, distance: 159.0
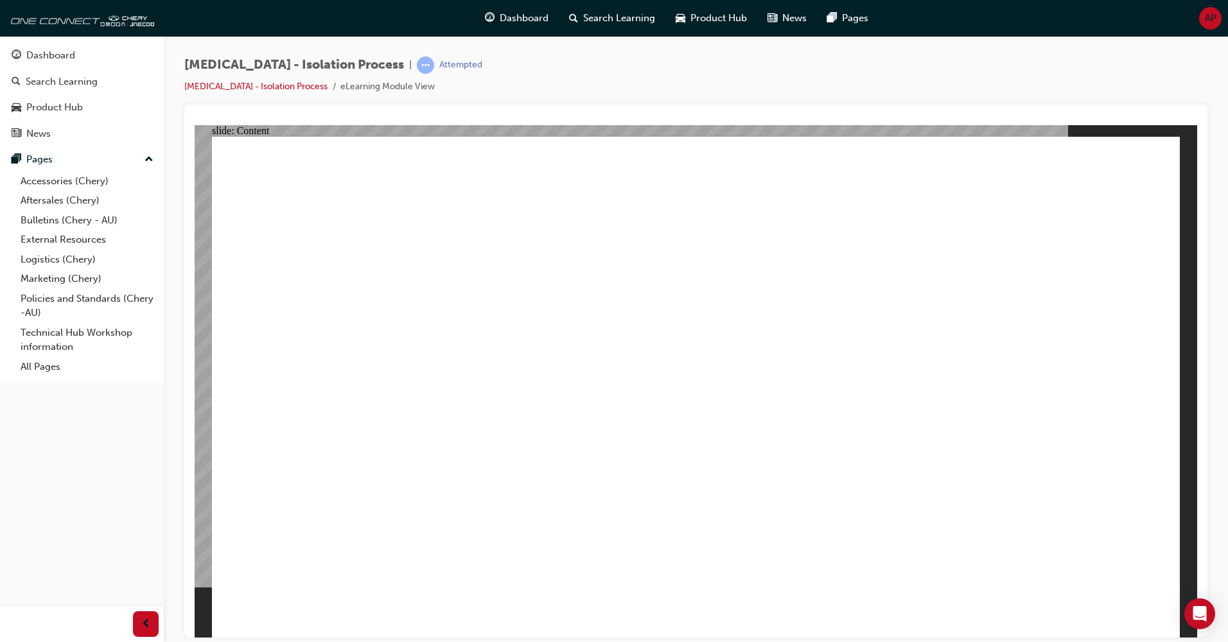
radio input "true"
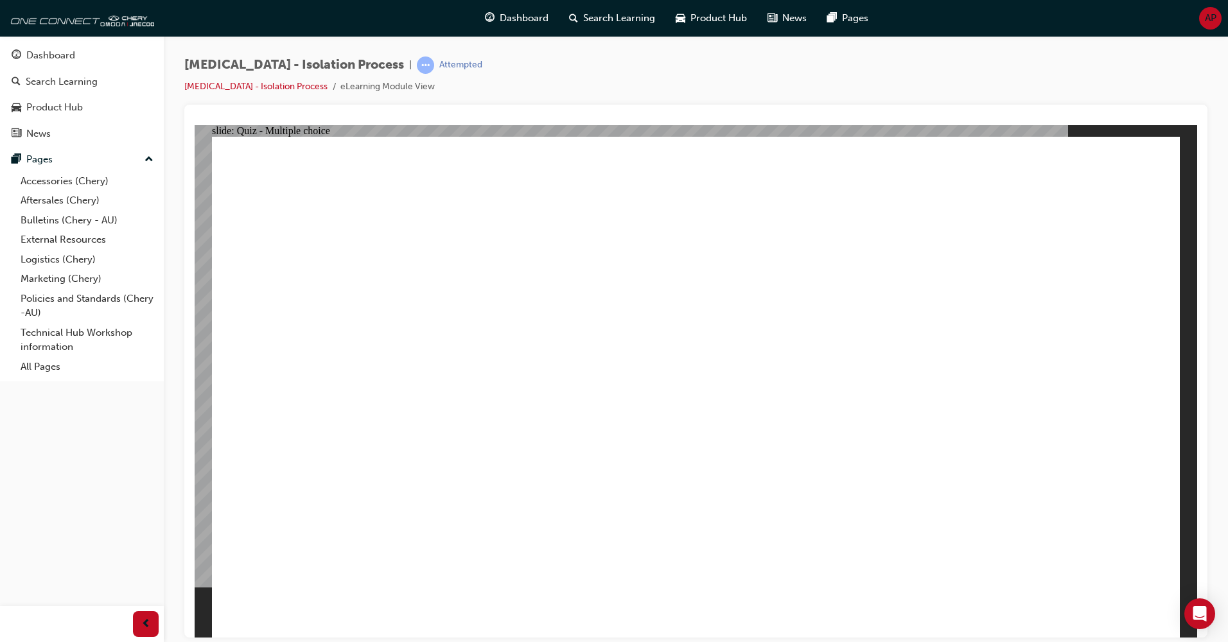
radio input "true"
drag, startPoint x: 734, startPoint y: 462, endPoint x: 735, endPoint y: 470, distance: 7.7
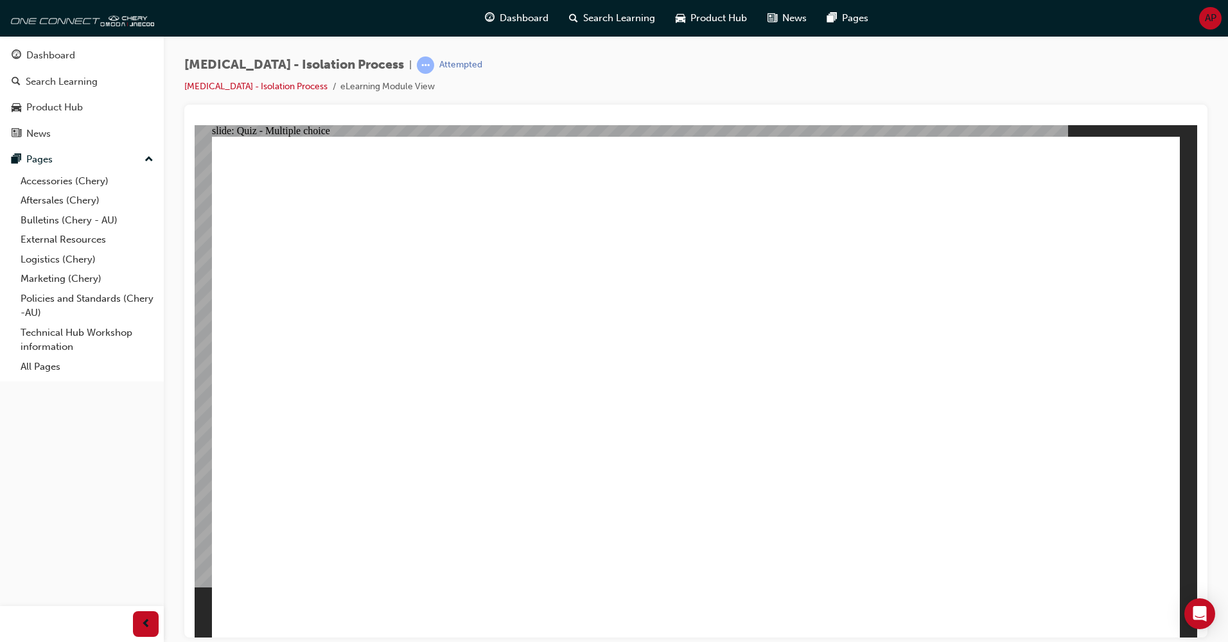
radio input "true"
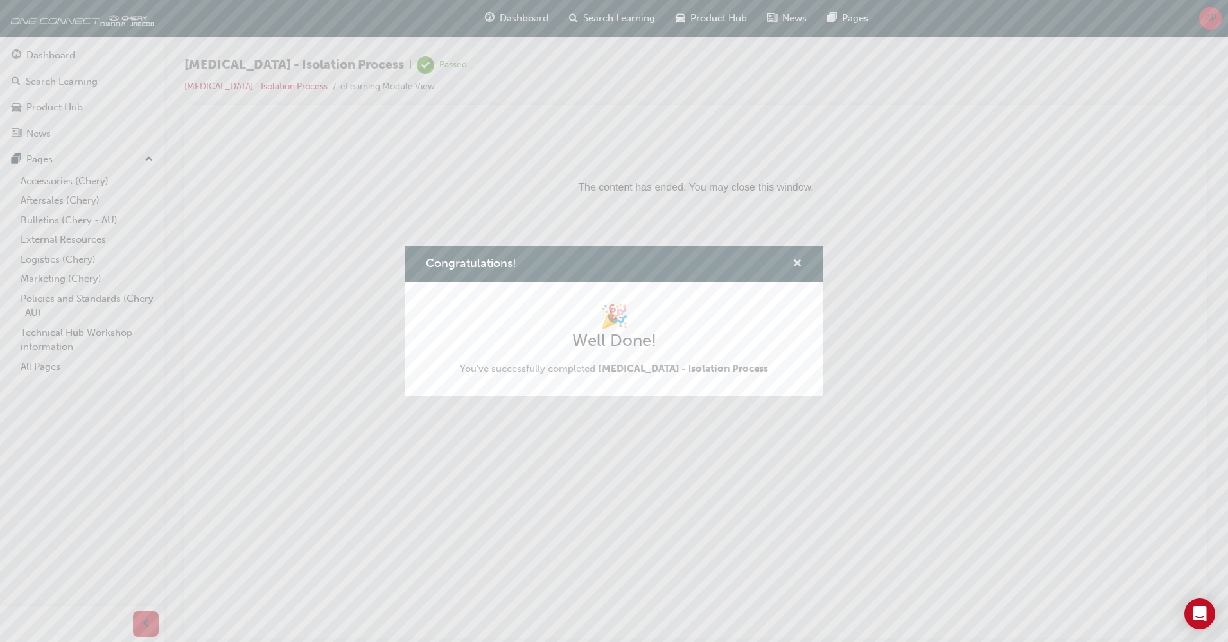
click at [795, 260] on span "cross-icon" at bounding box center [798, 265] width 10 height 12
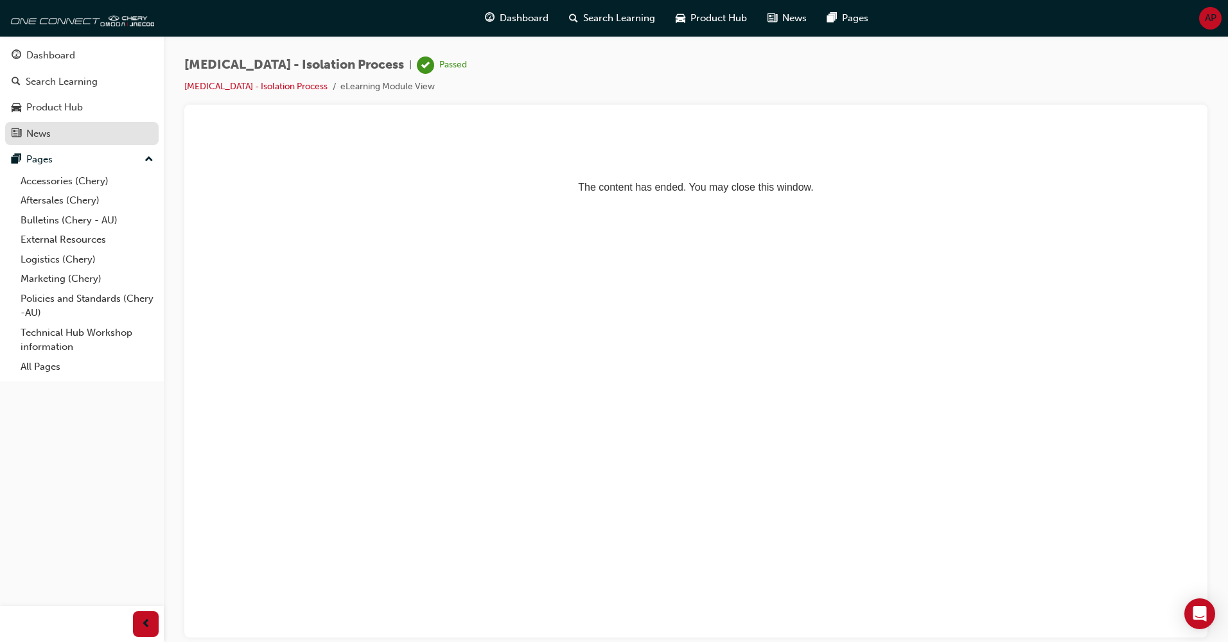
click at [54, 128] on div "News" at bounding box center [82, 134] width 141 height 16
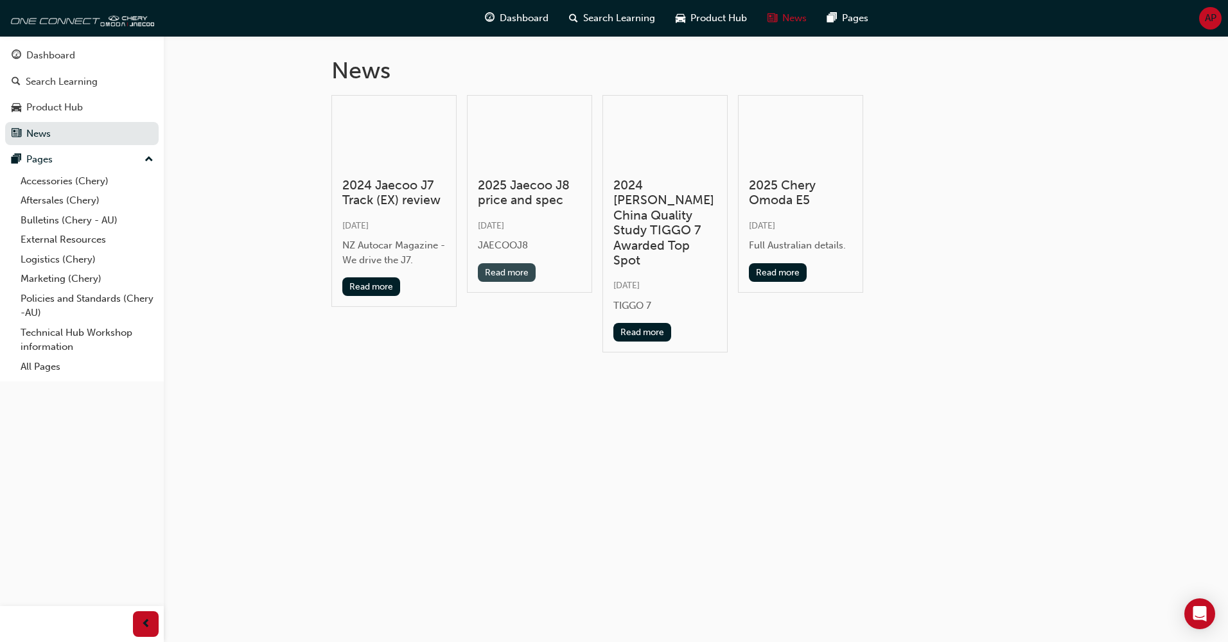
click at [488, 270] on button "Read more" at bounding box center [507, 272] width 58 height 19
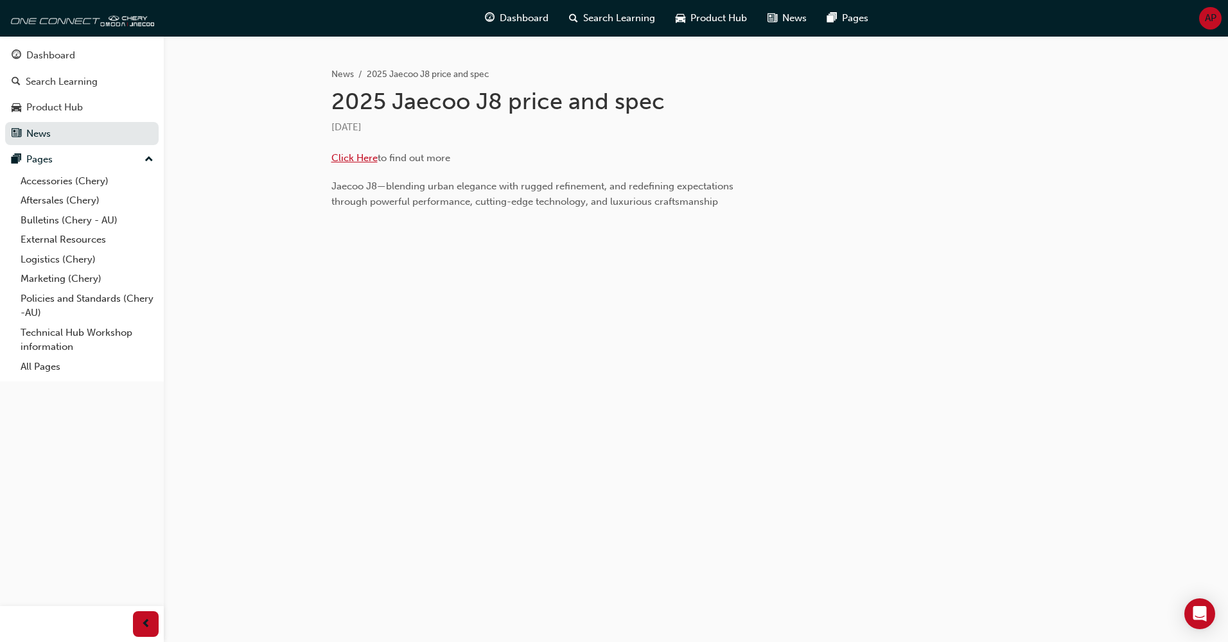
click at [366, 161] on span "Click Here" at bounding box center [354, 158] width 46 height 12
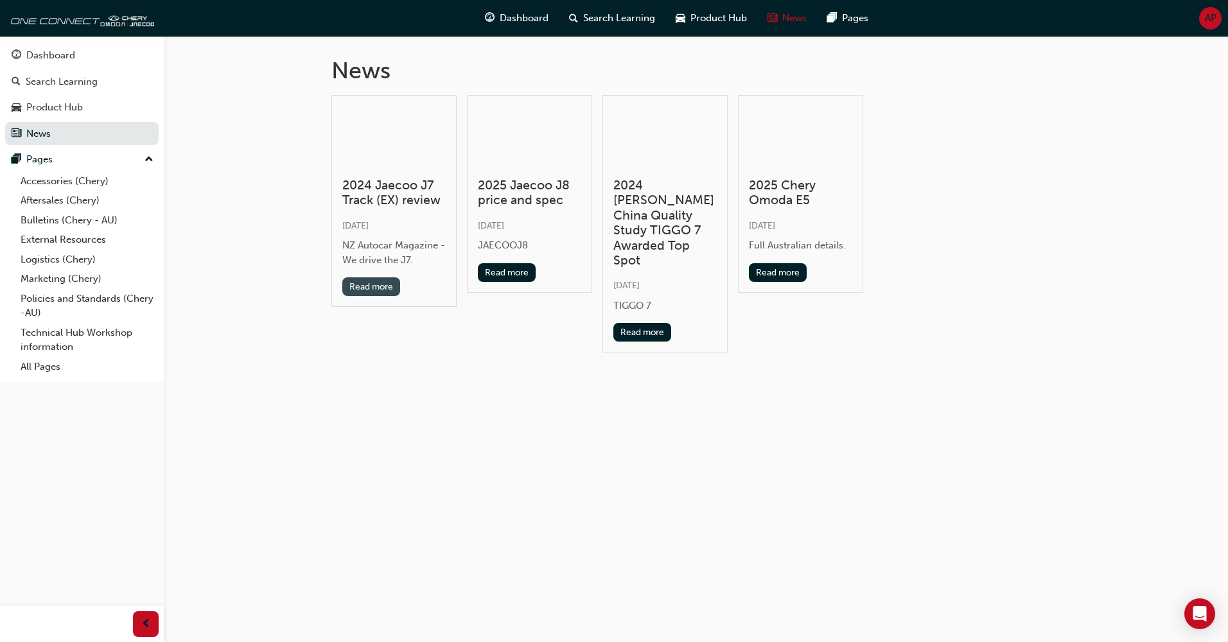
click at [373, 290] on button "Read more" at bounding box center [371, 287] width 58 height 19
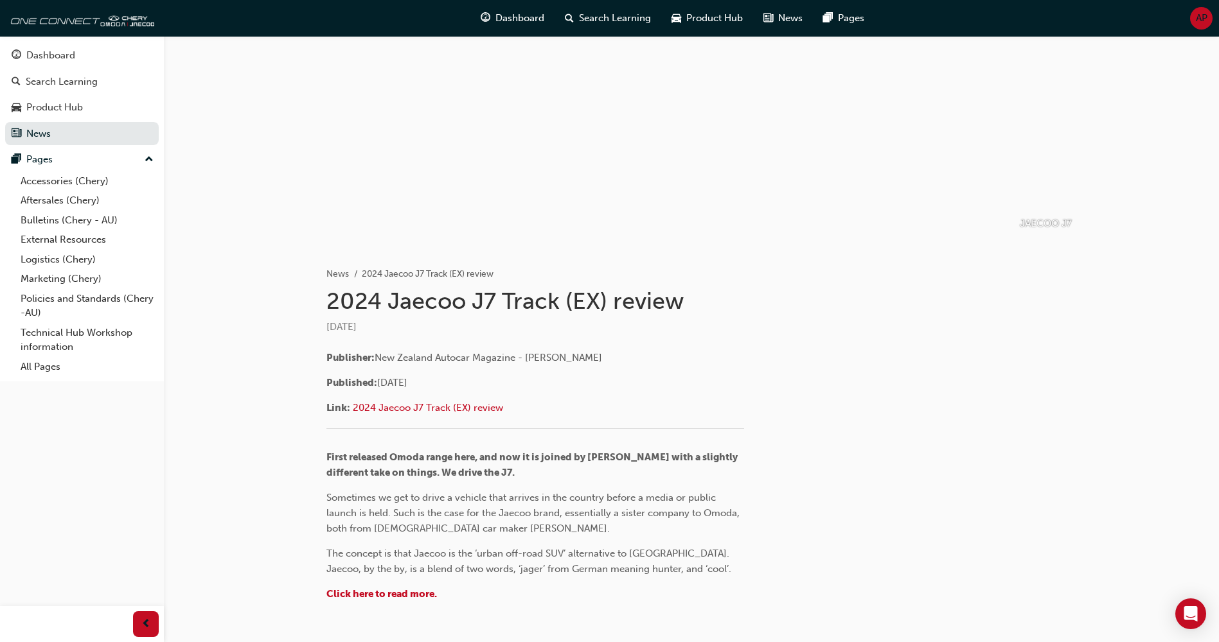
scroll to position [113, 0]
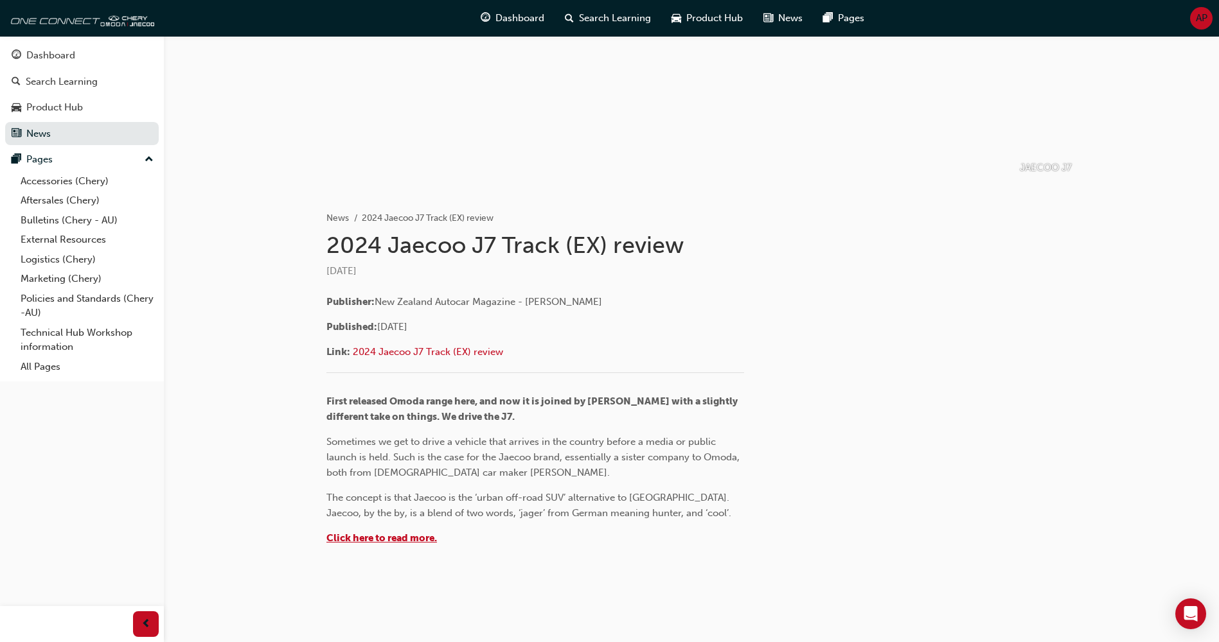
click at [419, 533] on span "Click here to read more." at bounding box center [381, 539] width 110 height 12
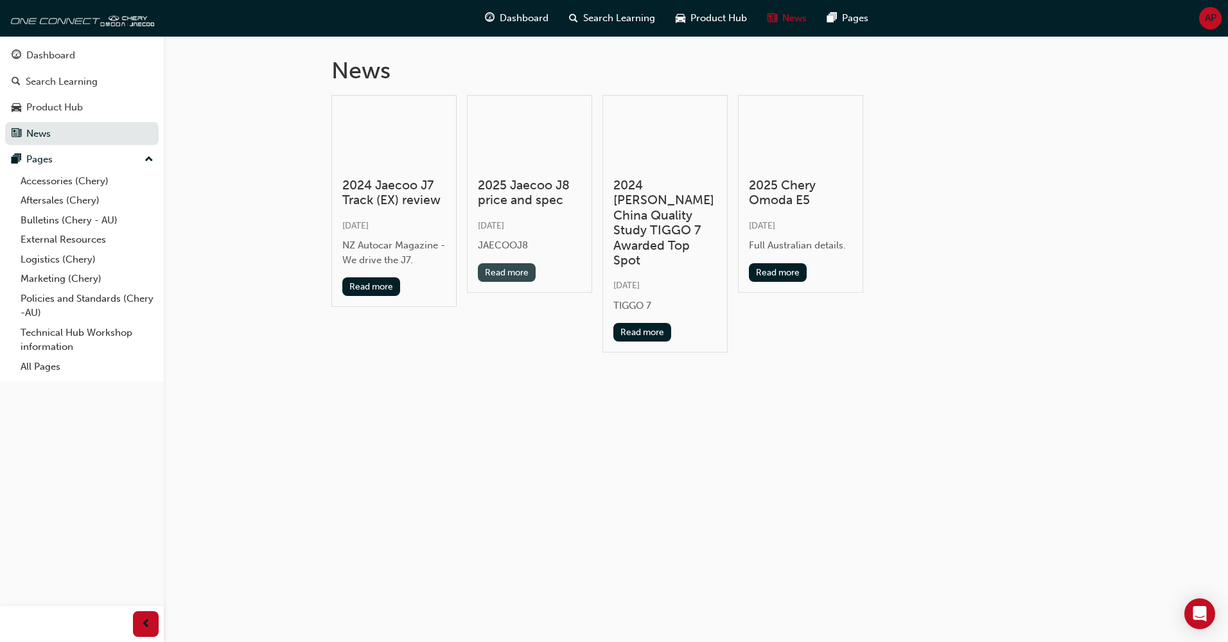
click at [500, 267] on button "Read more" at bounding box center [507, 272] width 58 height 19
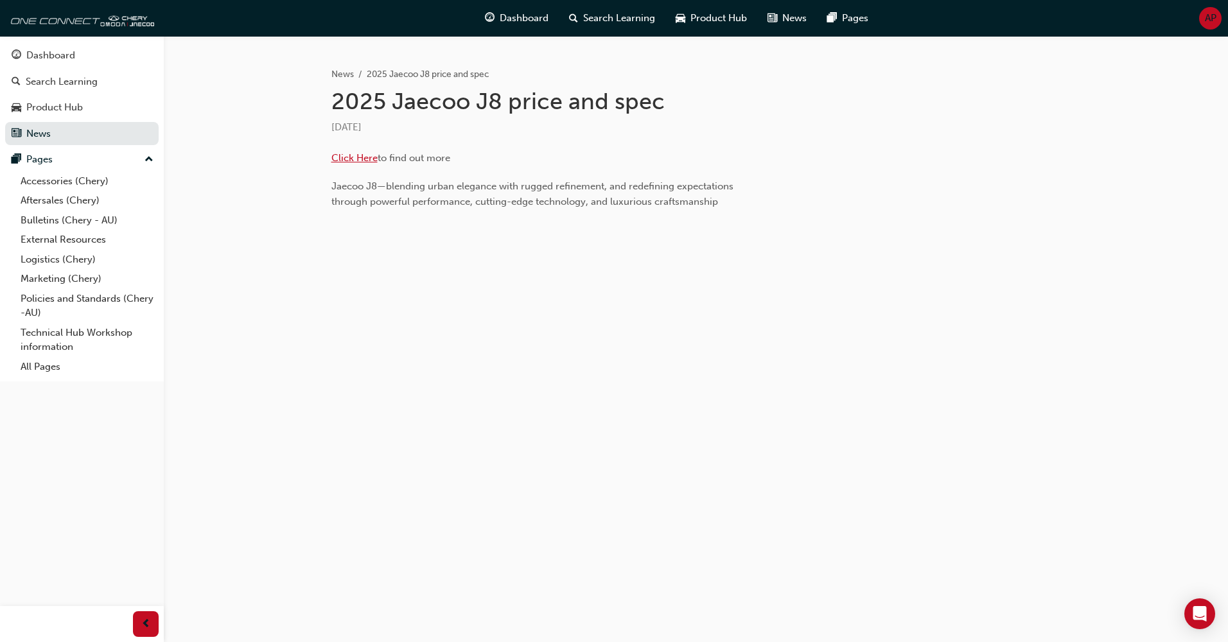
click at [368, 157] on span "Click Here" at bounding box center [354, 158] width 46 height 12
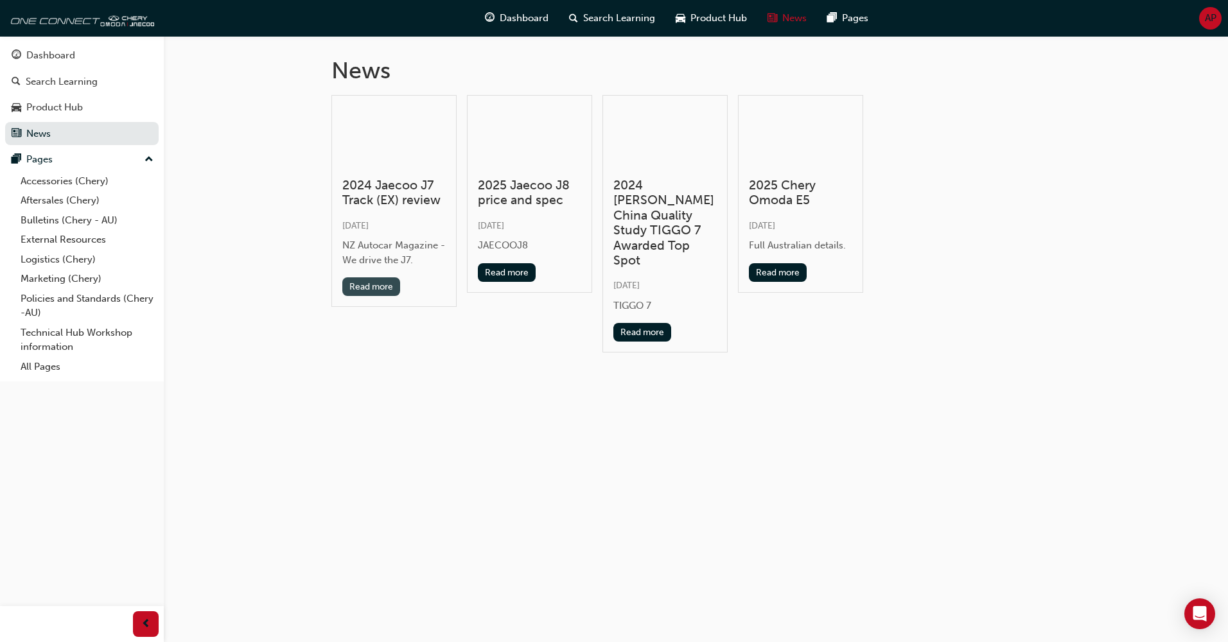
click at [363, 283] on button "Read more" at bounding box center [371, 287] width 58 height 19
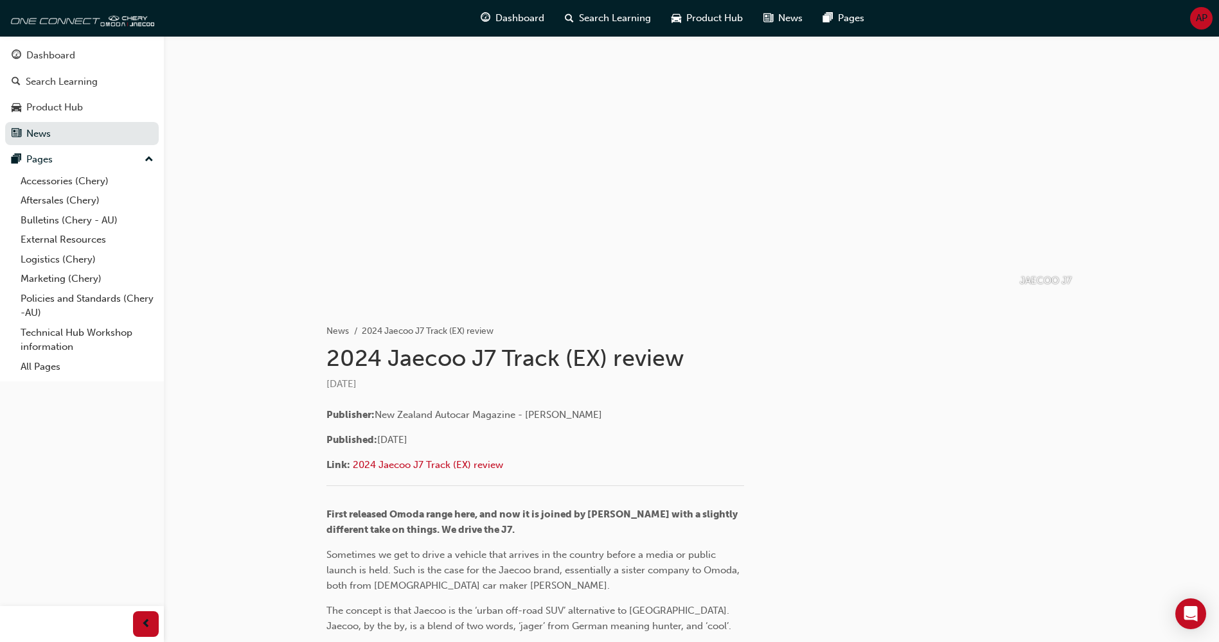
scroll to position [40, 0]
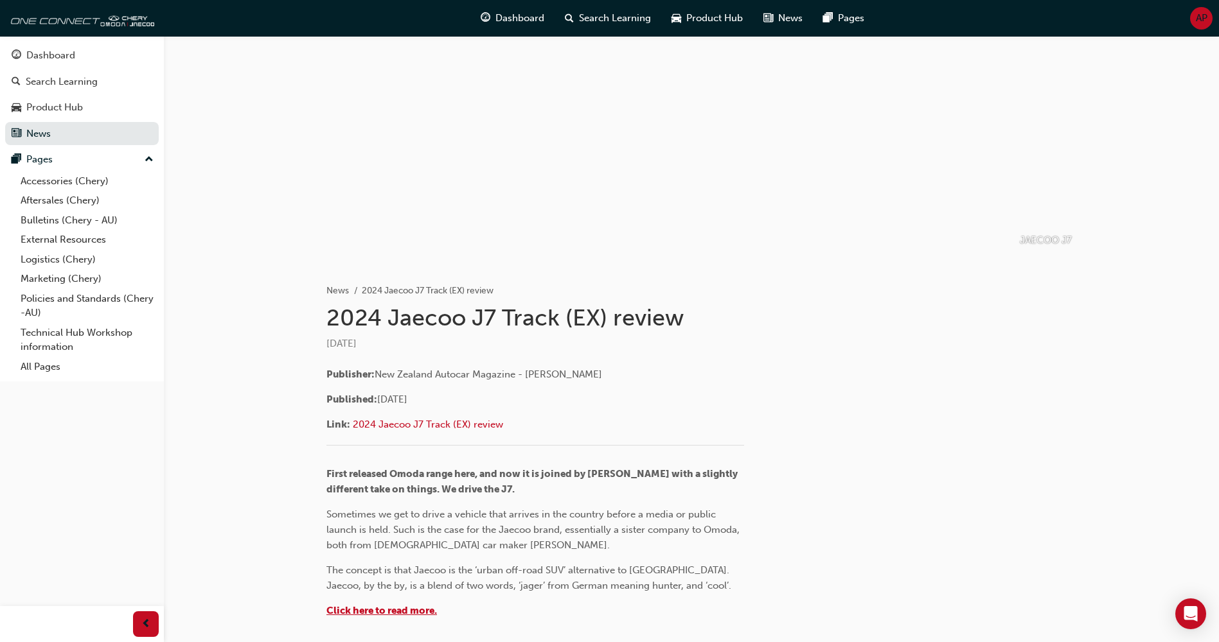
click at [400, 607] on span "Click here to read more." at bounding box center [381, 611] width 110 height 12
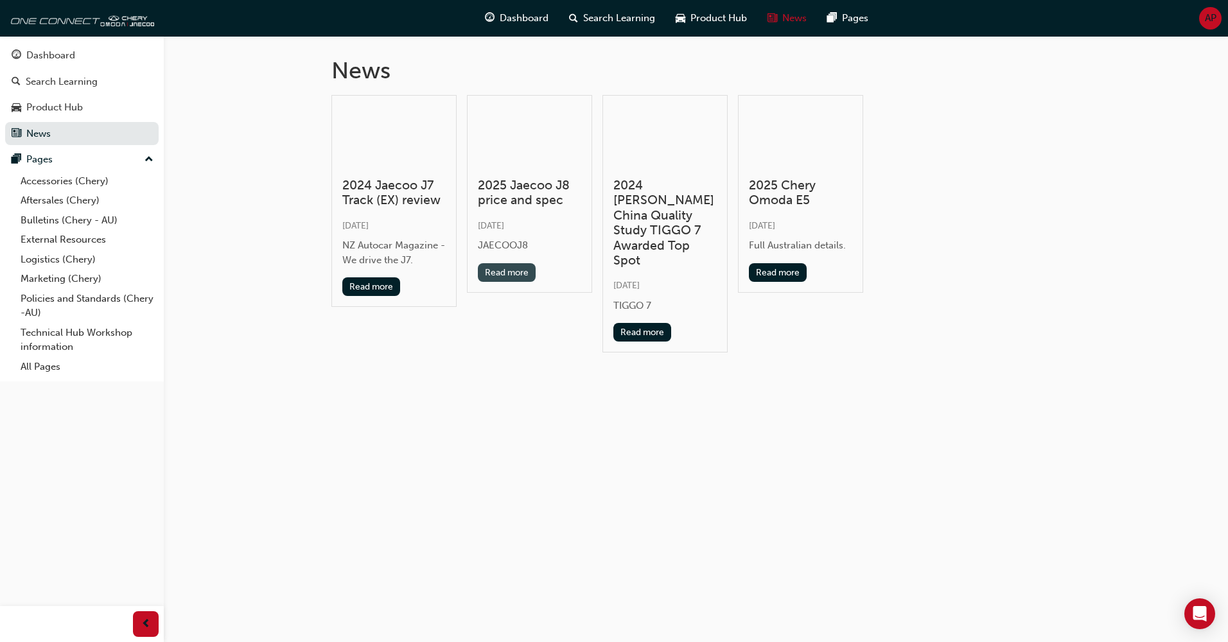
click at [495, 272] on button "Read more" at bounding box center [507, 272] width 58 height 19
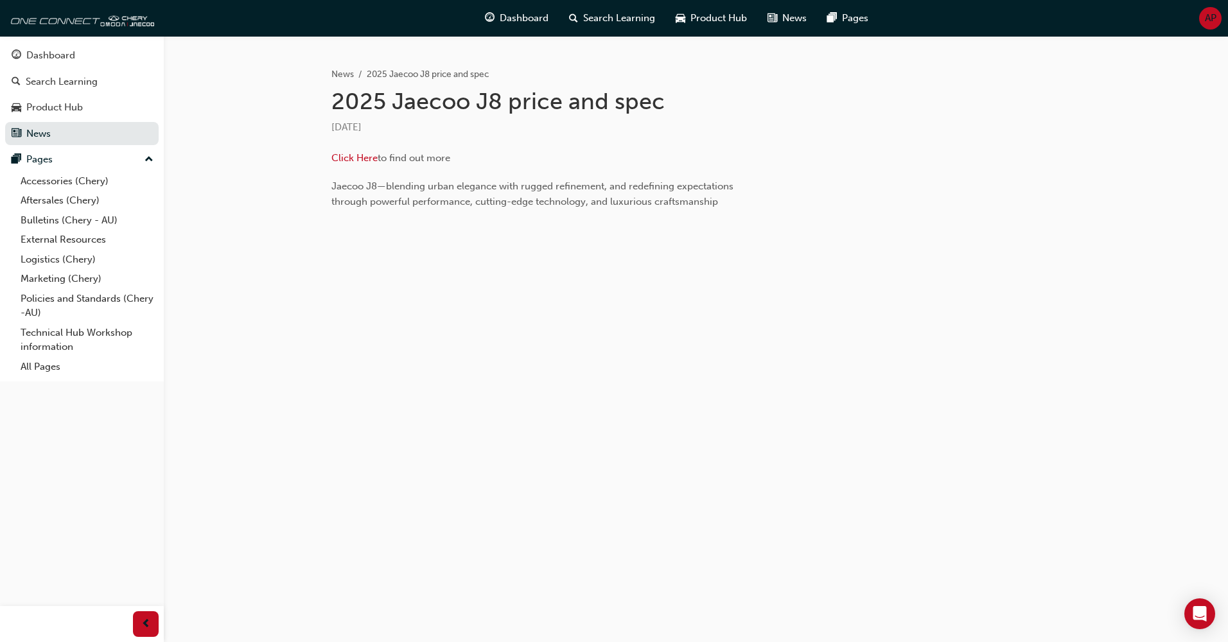
click at [347, 146] on div "Click Here to find out more Jaecoo J8—blending urban elegance with rugged refin…" at bounding box center [589, 195] width 516 height 110
drag, startPoint x: 348, startPoint y: 148, endPoint x: 349, endPoint y: 157, distance: 9.1
click at [349, 155] on div "Click Here to find out more Jaecoo J8—blending urban elegance with rugged refin…" at bounding box center [589, 195] width 516 height 110
click at [349, 157] on span "Click Here" at bounding box center [354, 158] width 46 height 12
click at [25, 64] on link "Dashboard" at bounding box center [82, 56] width 154 height 24
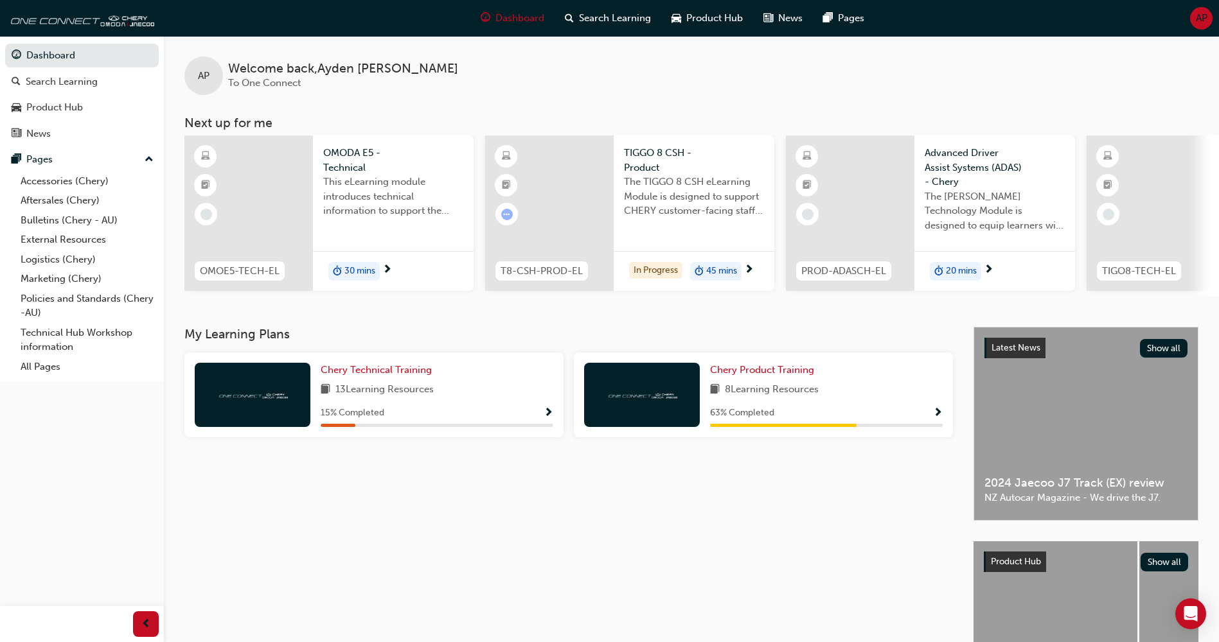
drag, startPoint x: 592, startPoint y: 301, endPoint x: 606, endPoint y: 297, distance: 14.6
click at [606, 296] on div "OMOE5-TECH-EL OMODA E5 - Technical This eLearning module introduces technical i…" at bounding box center [701, 216] width 1034 height 161
